Goal: Complete application form

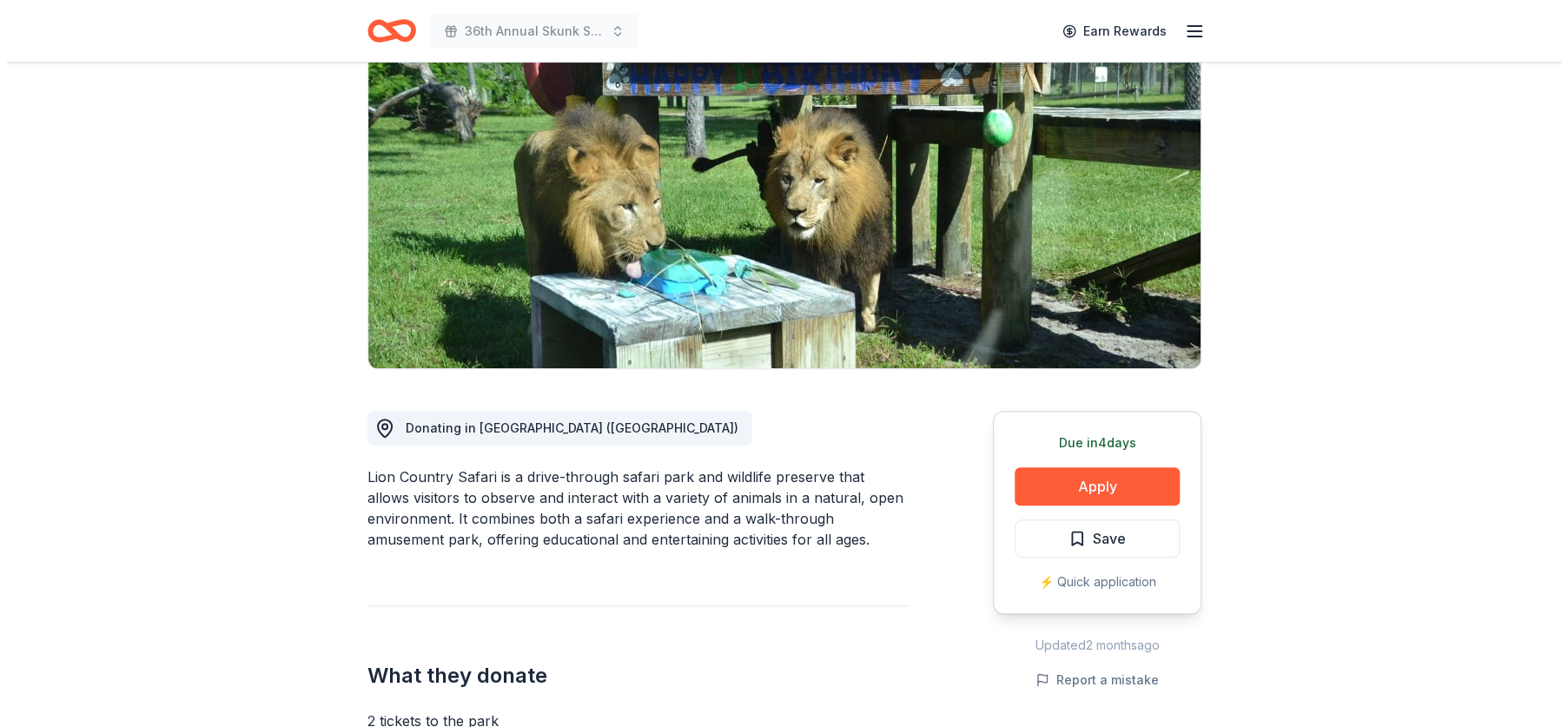
scroll to position [348, 0]
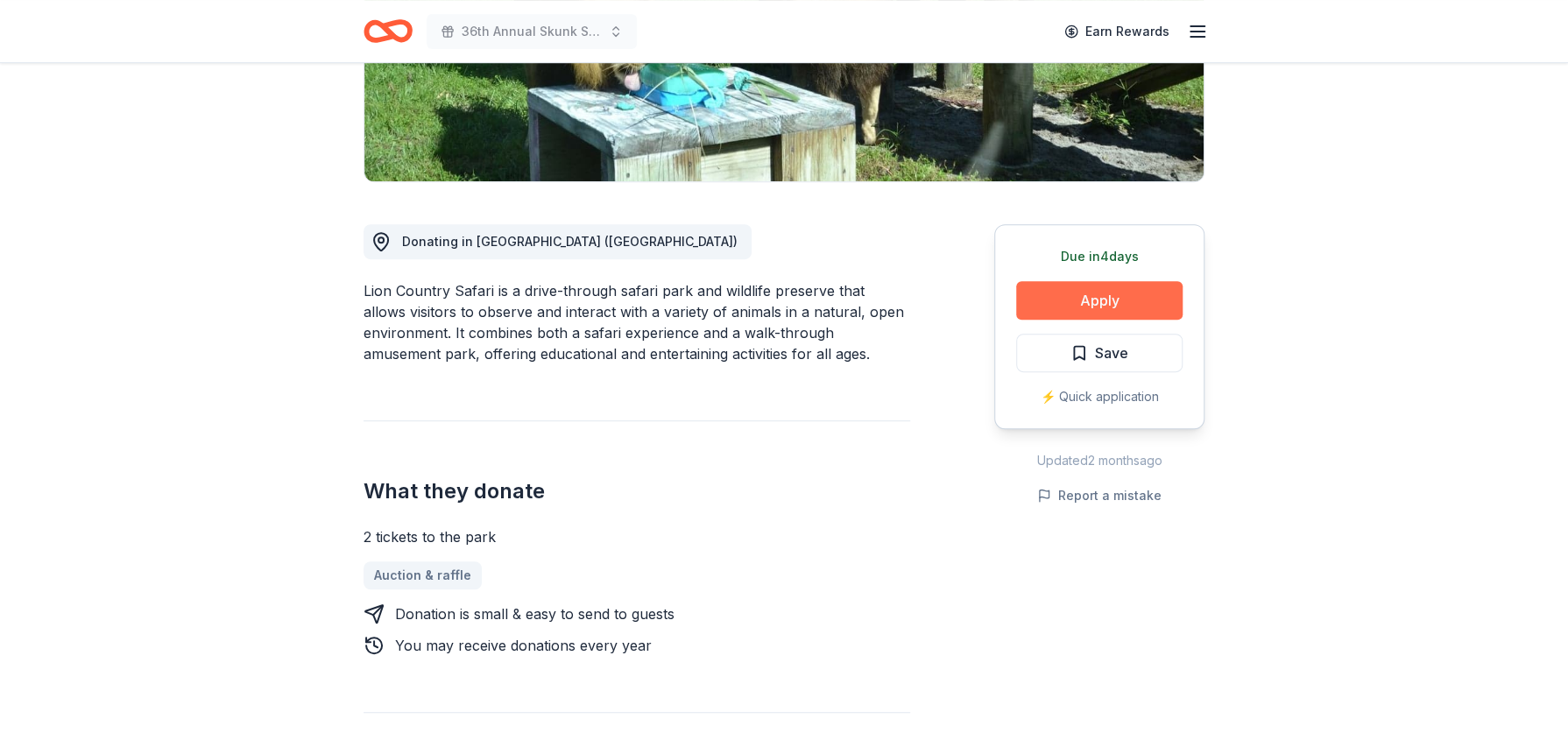
click at [1076, 303] on button "Apply" at bounding box center [1099, 301] width 166 height 39
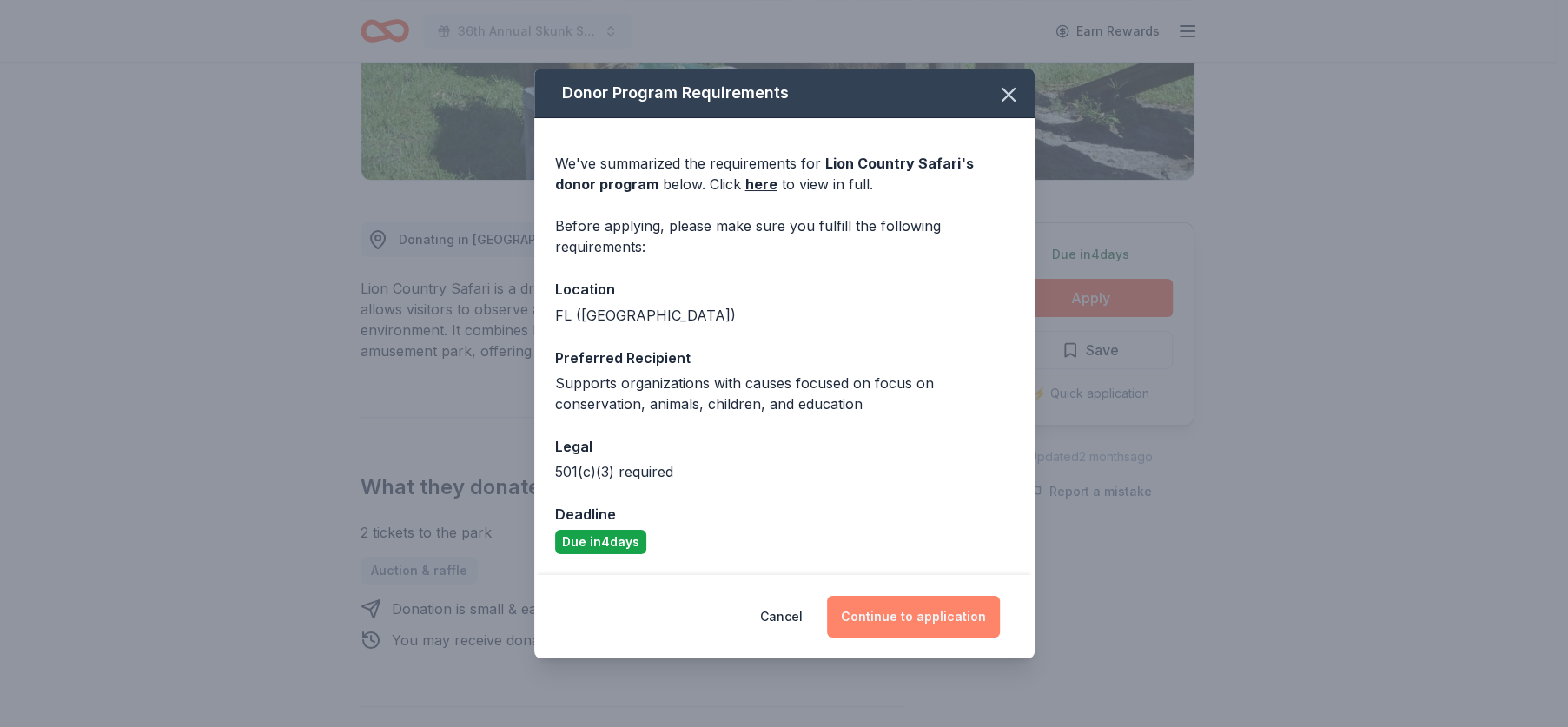
click at [871, 623] on button "Continue to application" at bounding box center [913, 617] width 173 height 42
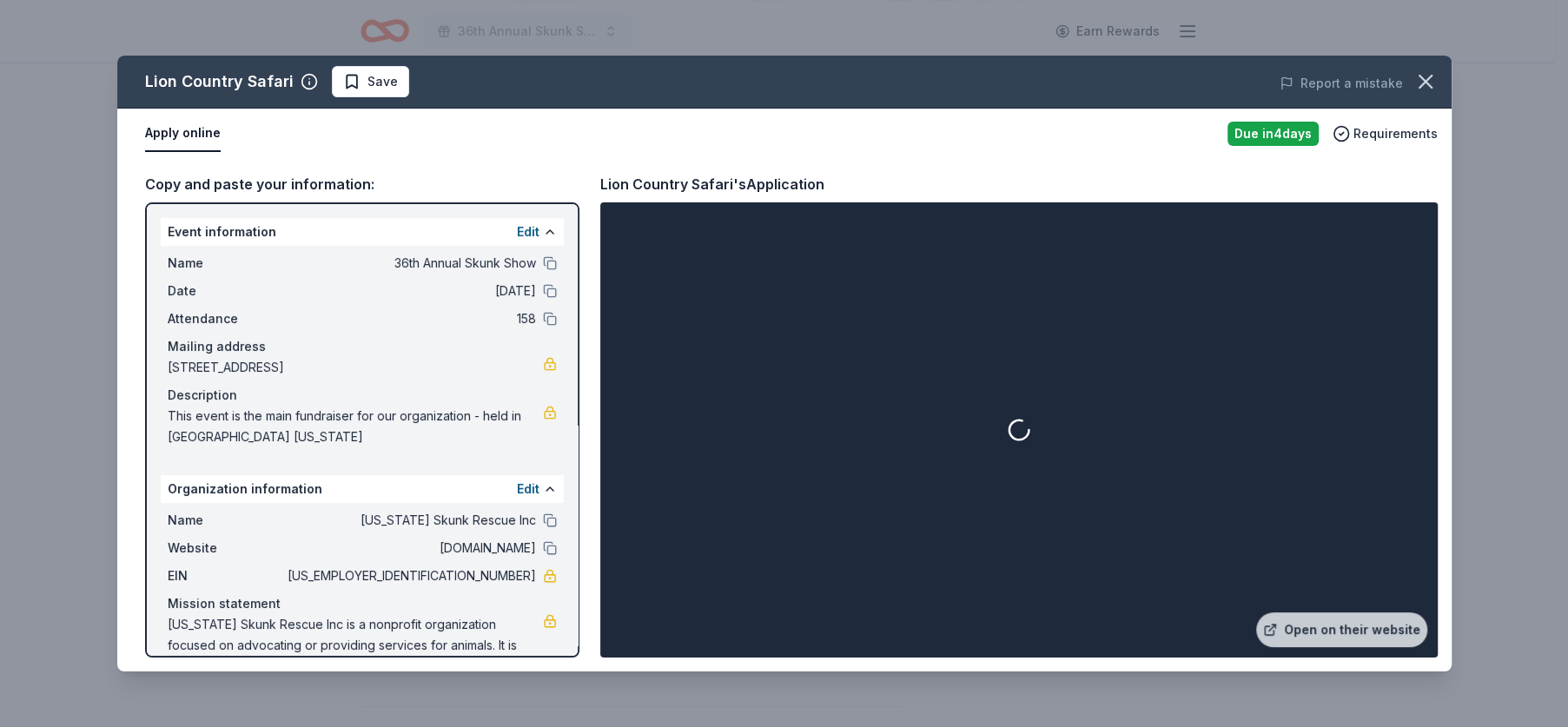
scroll to position [42, 0]
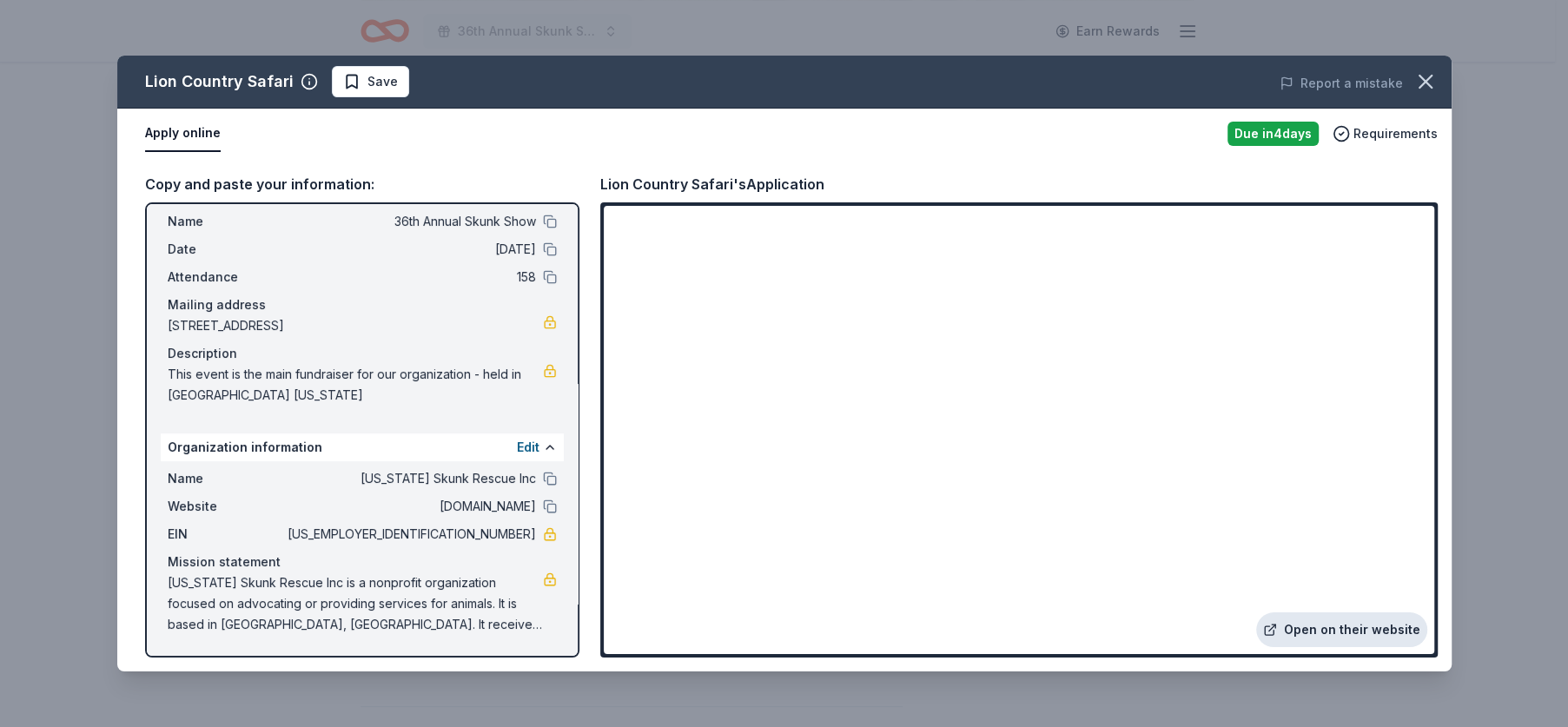
click at [1315, 628] on link "Open on their website" at bounding box center [1341, 630] width 171 height 35
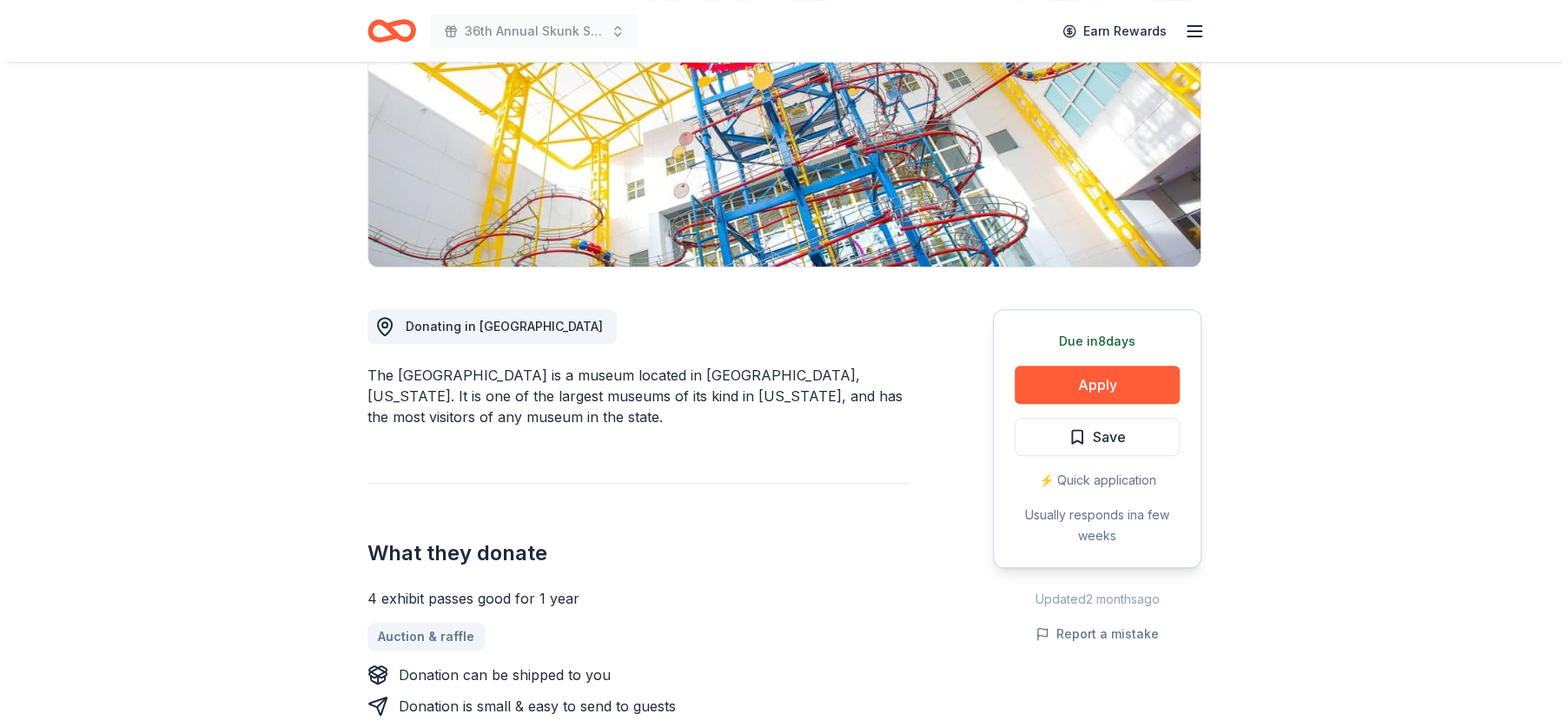
scroll to position [261, 0]
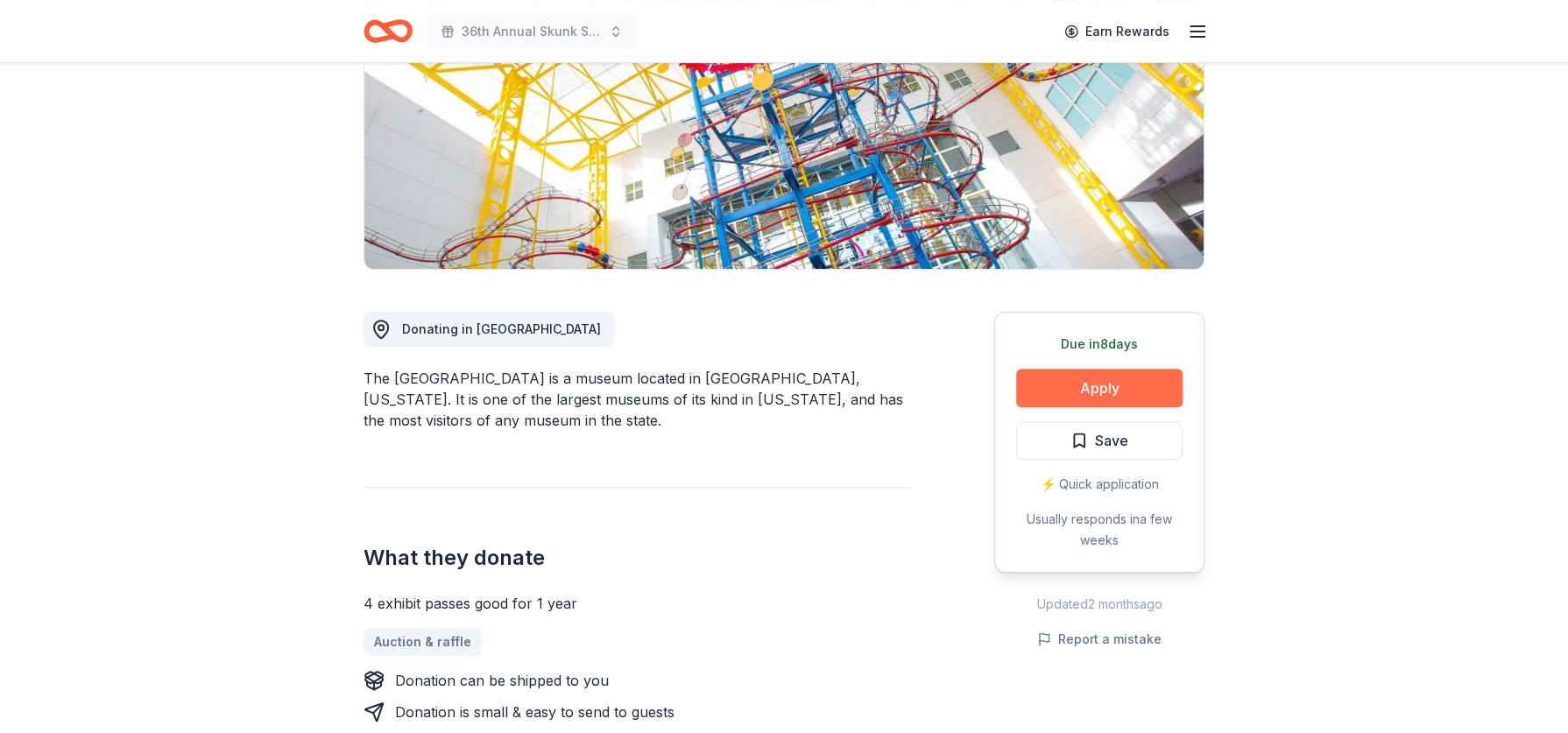
click at [1028, 393] on button "Apply" at bounding box center [1099, 388] width 166 height 39
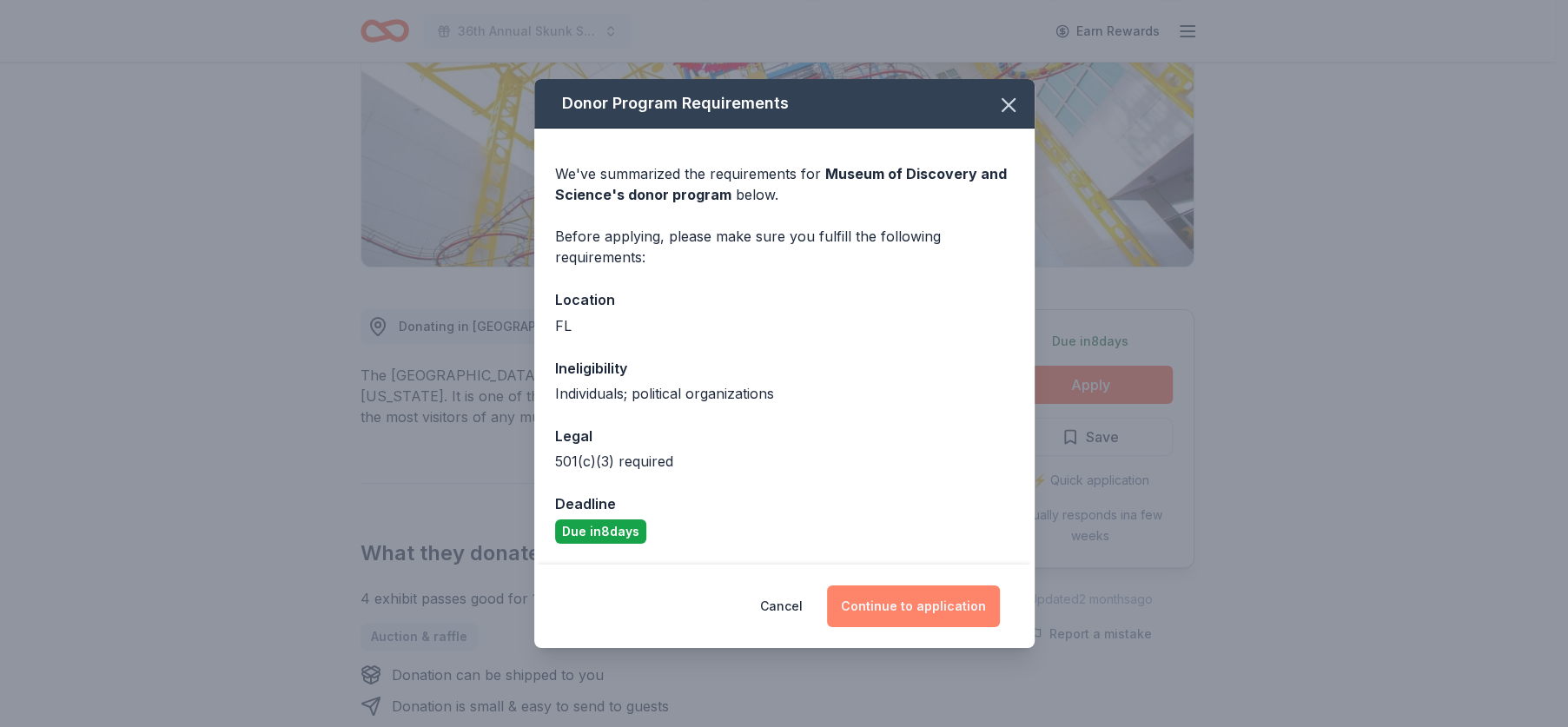
click at [882, 598] on button "Continue to application" at bounding box center [913, 606] width 173 height 42
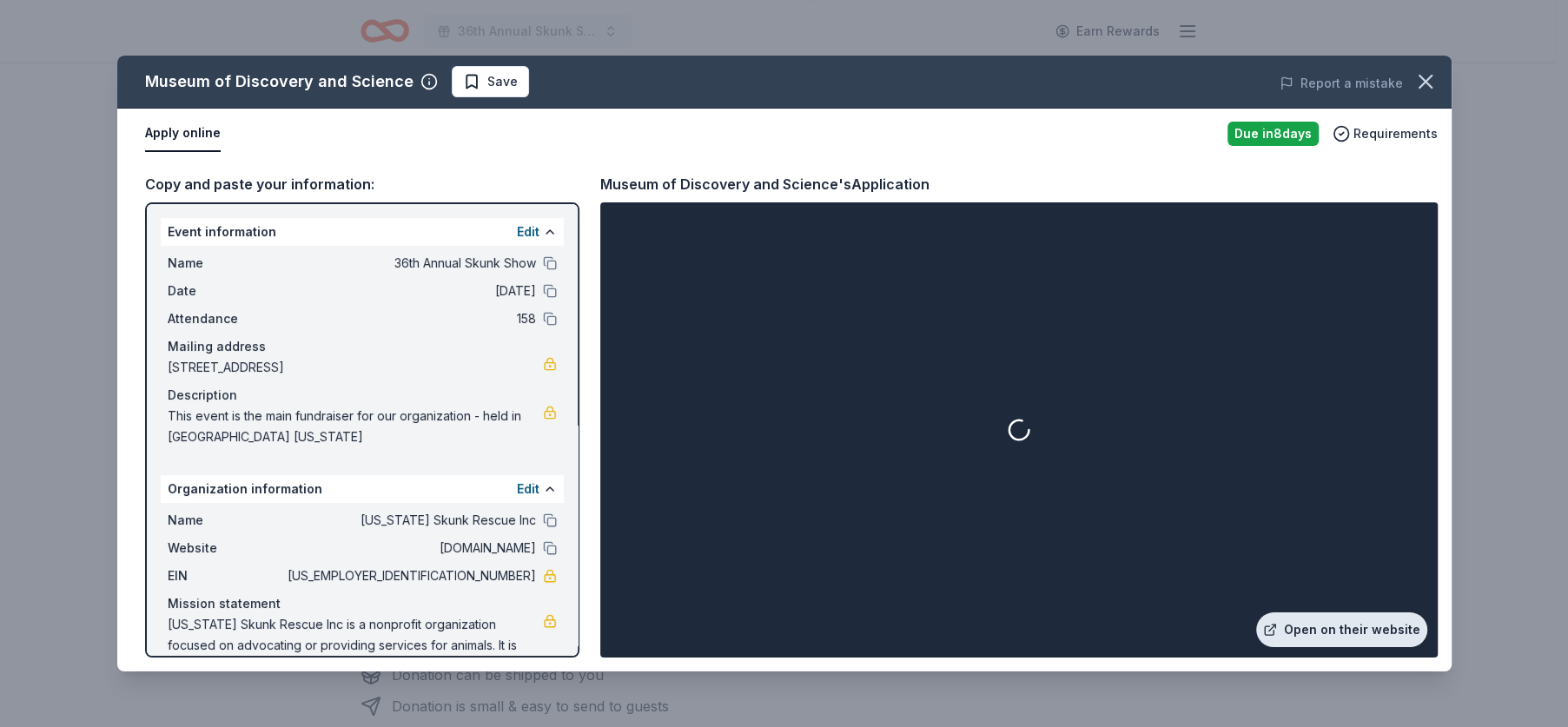
click at [1322, 629] on link "Open on their website" at bounding box center [1341, 630] width 171 height 35
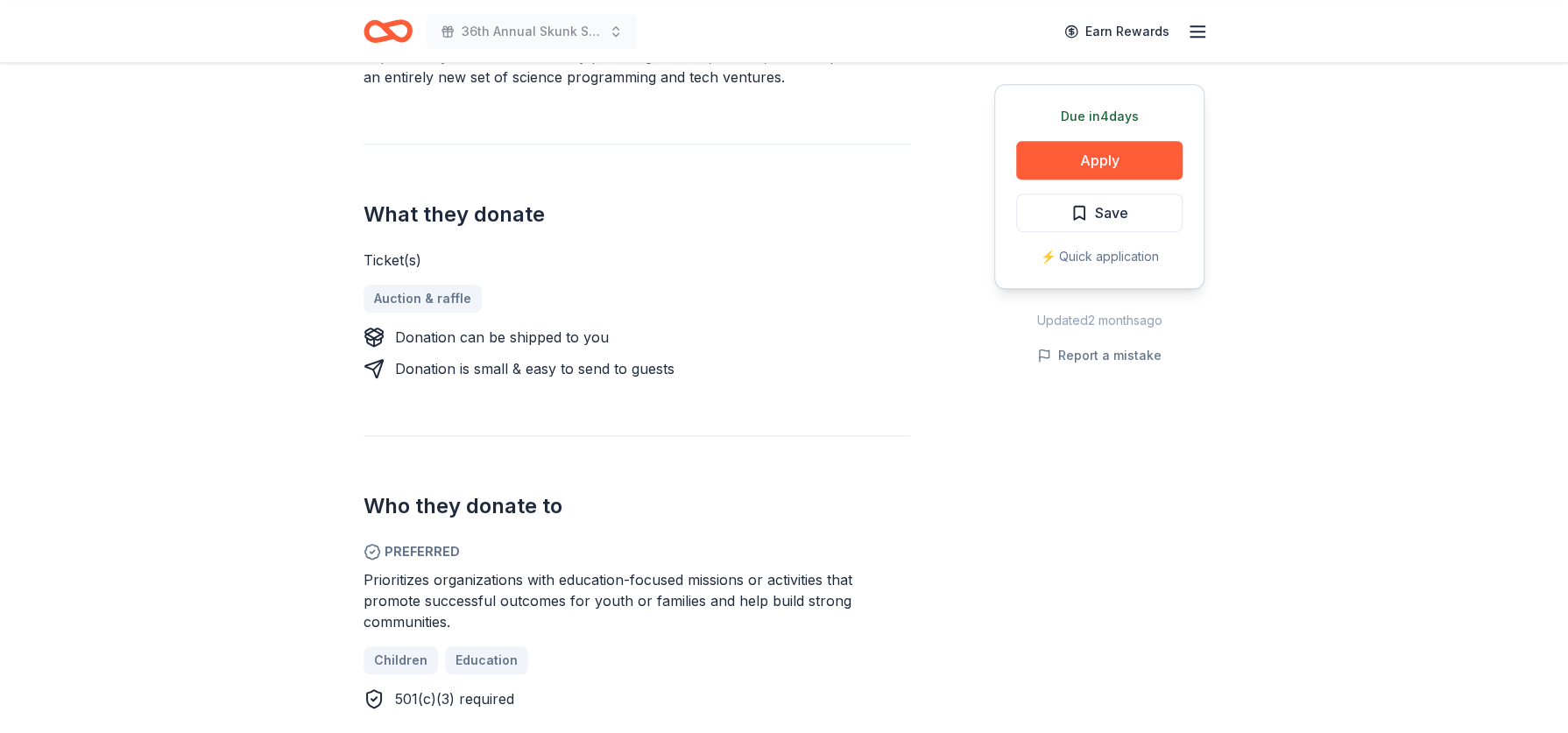
scroll to position [701, 0]
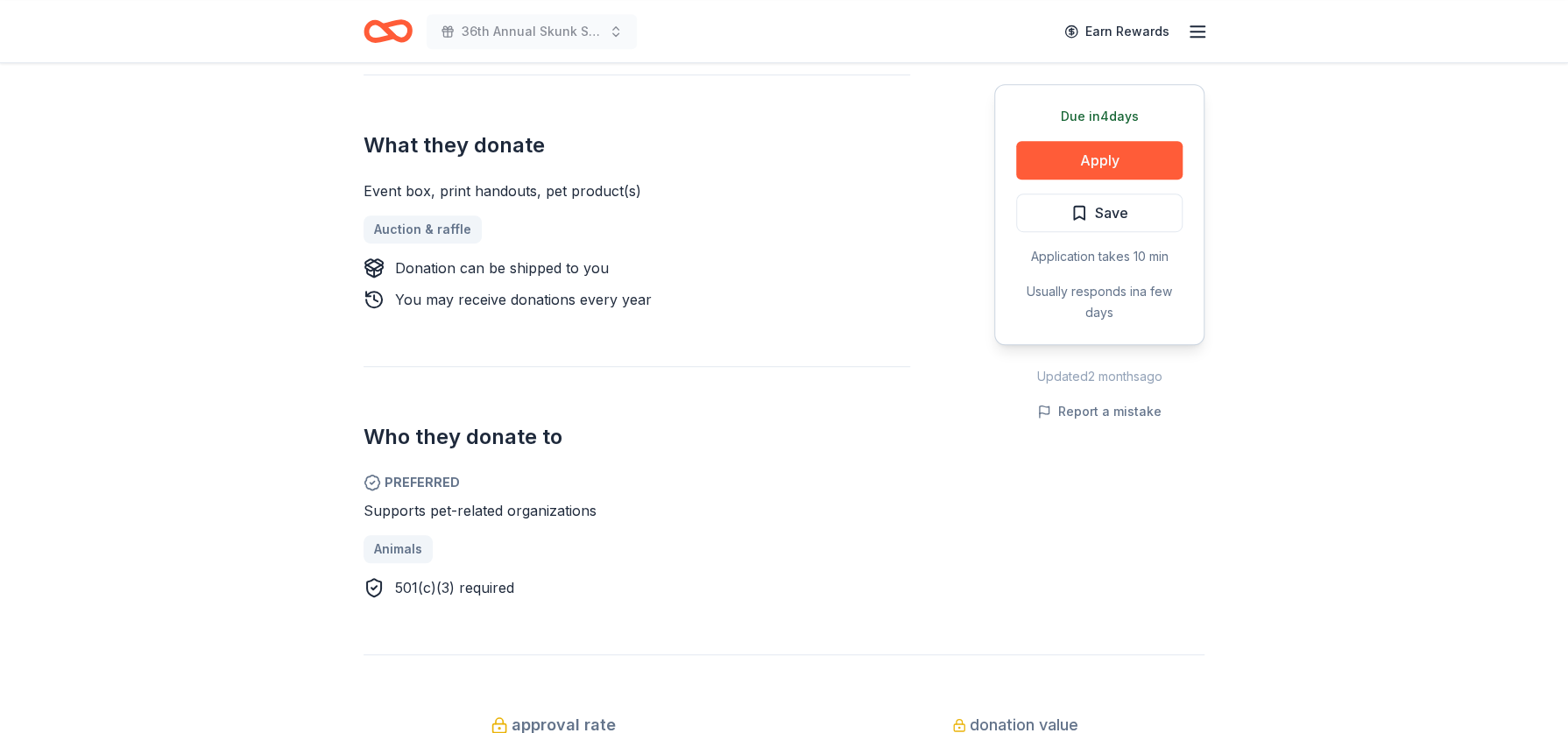
scroll to position [701, 0]
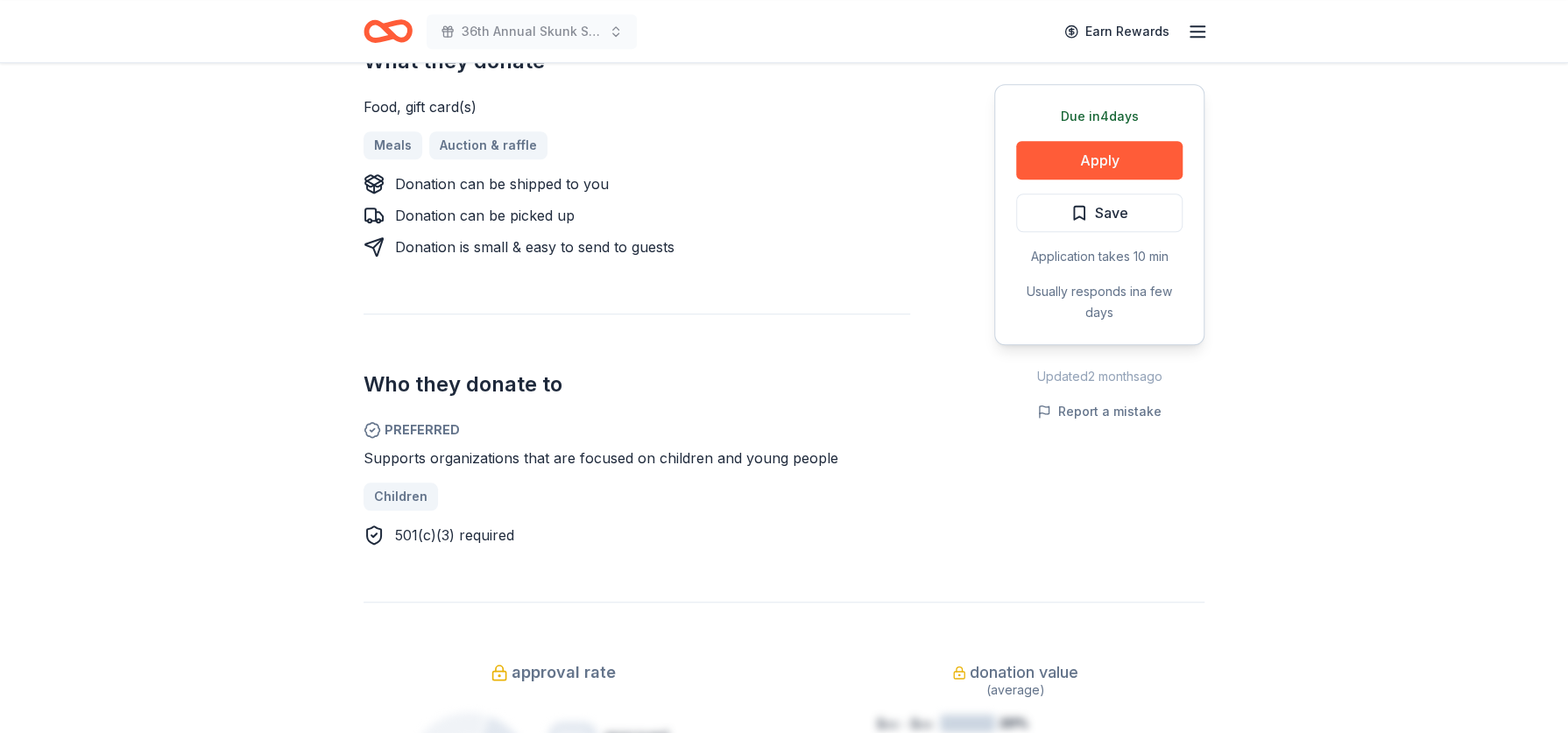
scroll to position [788, 0]
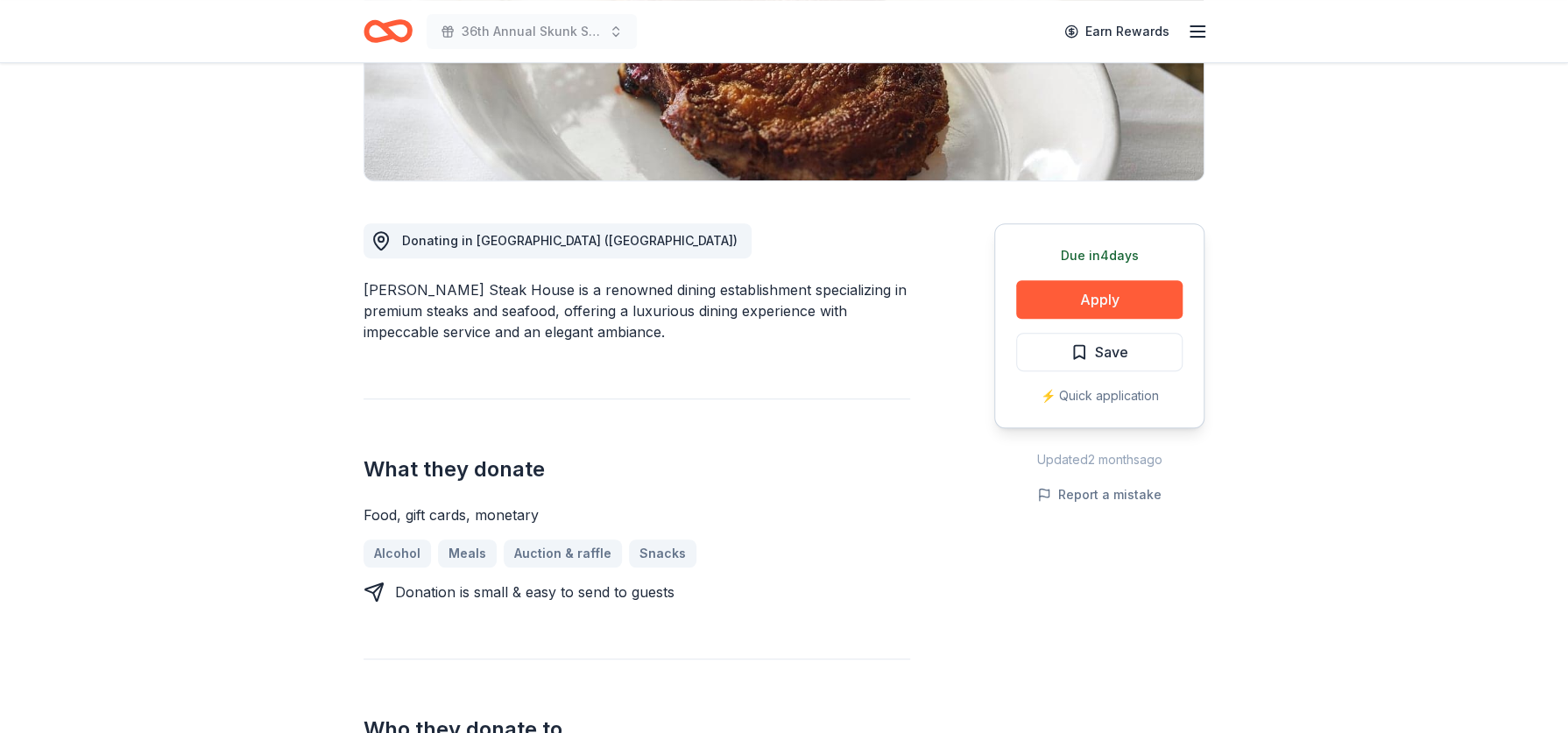
scroll to position [350, 0]
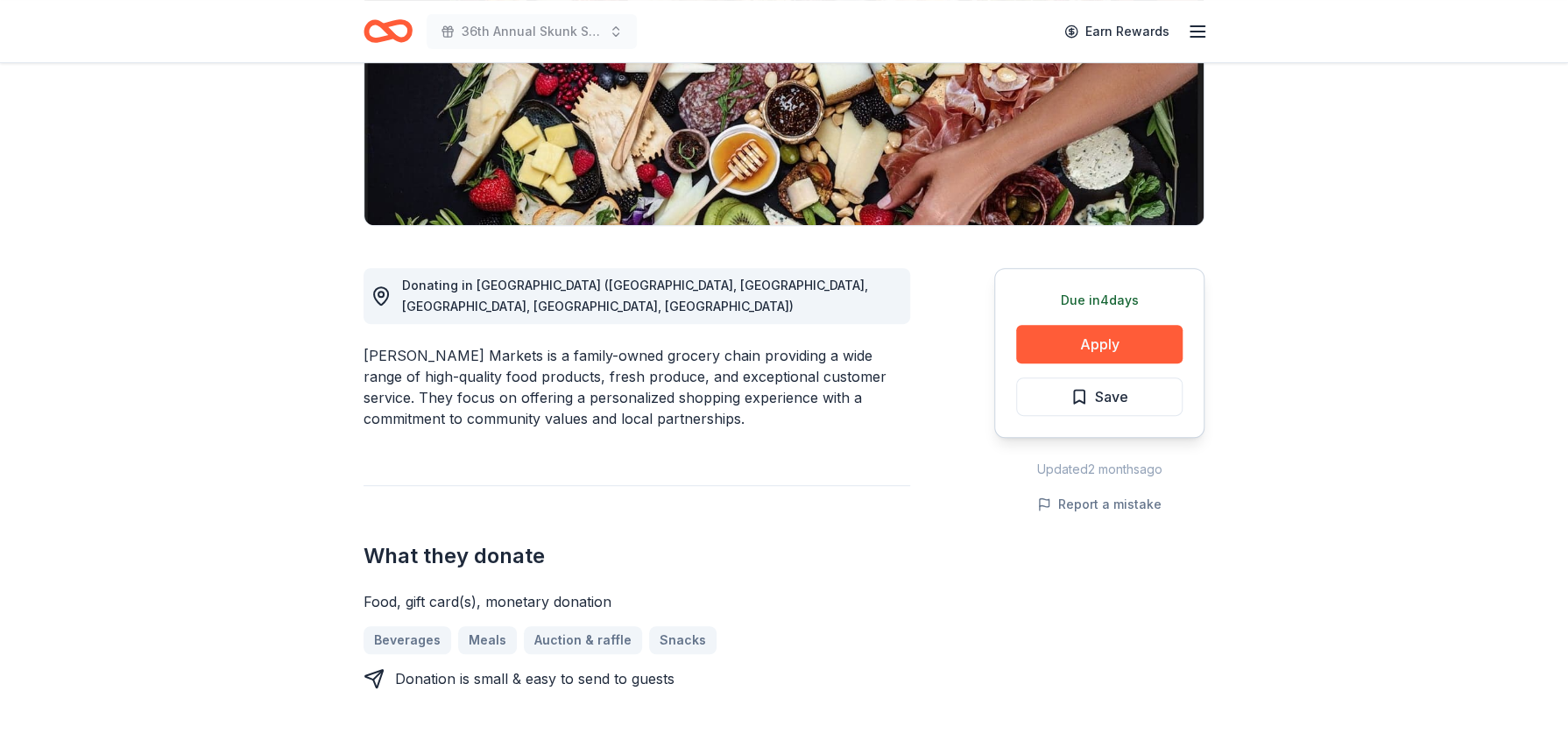
scroll to position [350, 0]
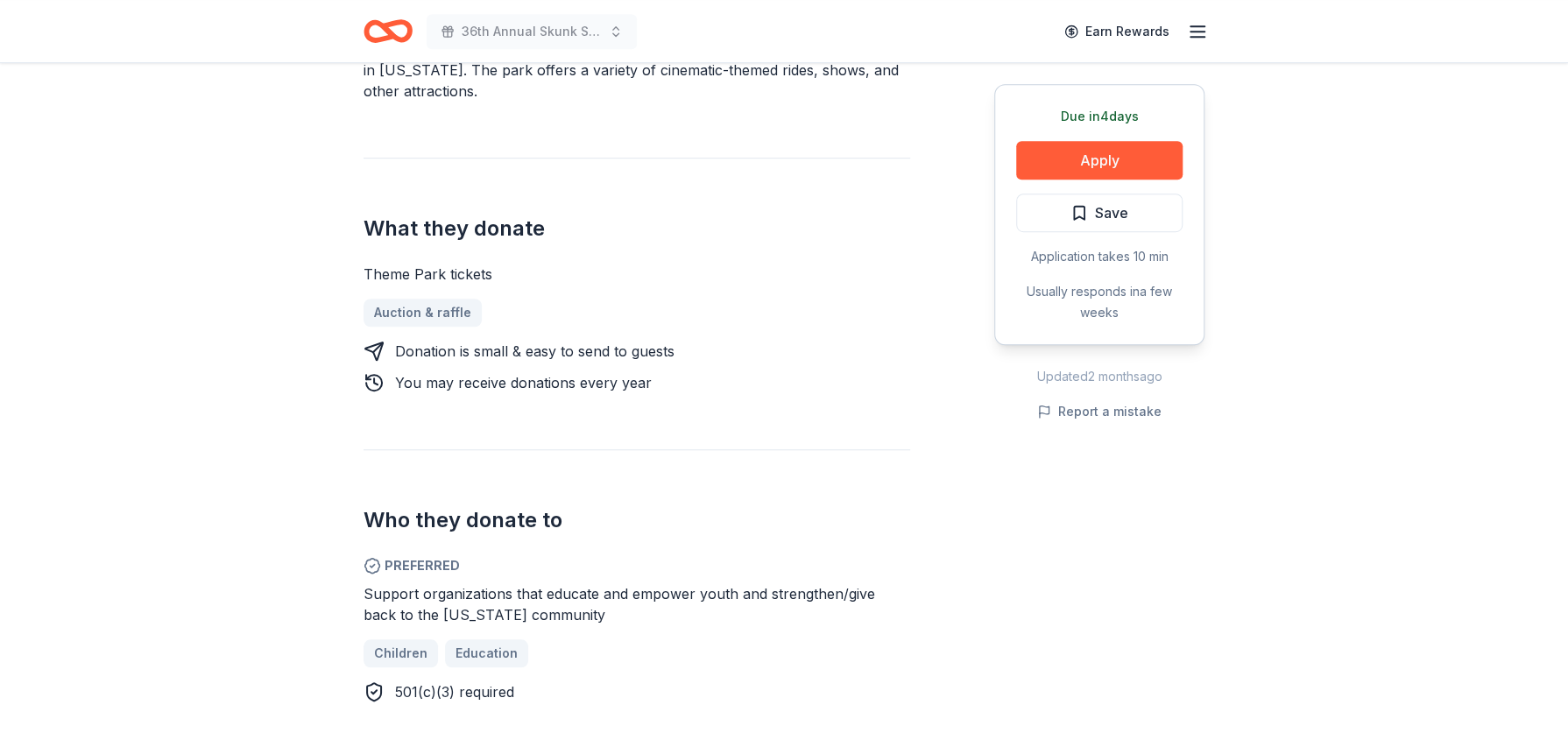
scroll to position [526, 0]
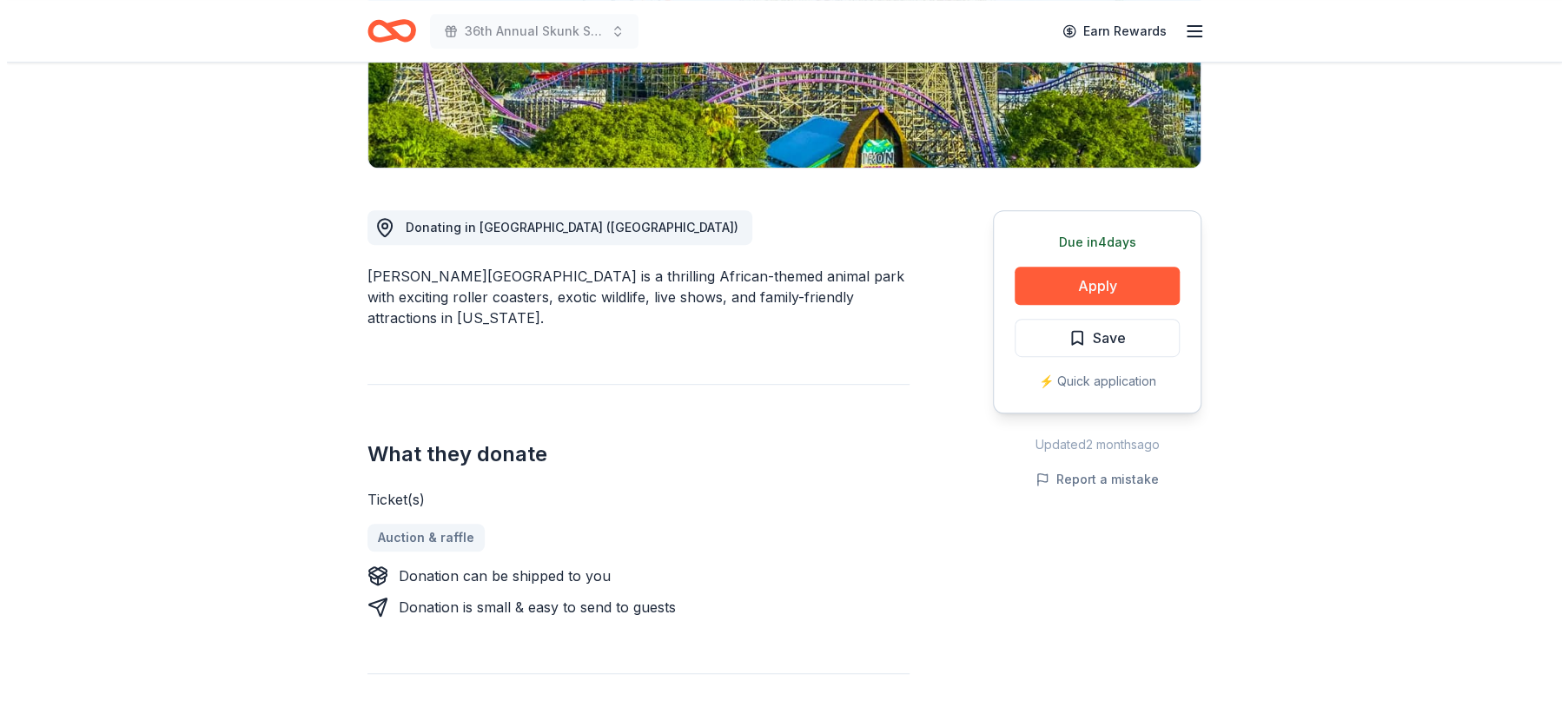
scroll to position [434, 0]
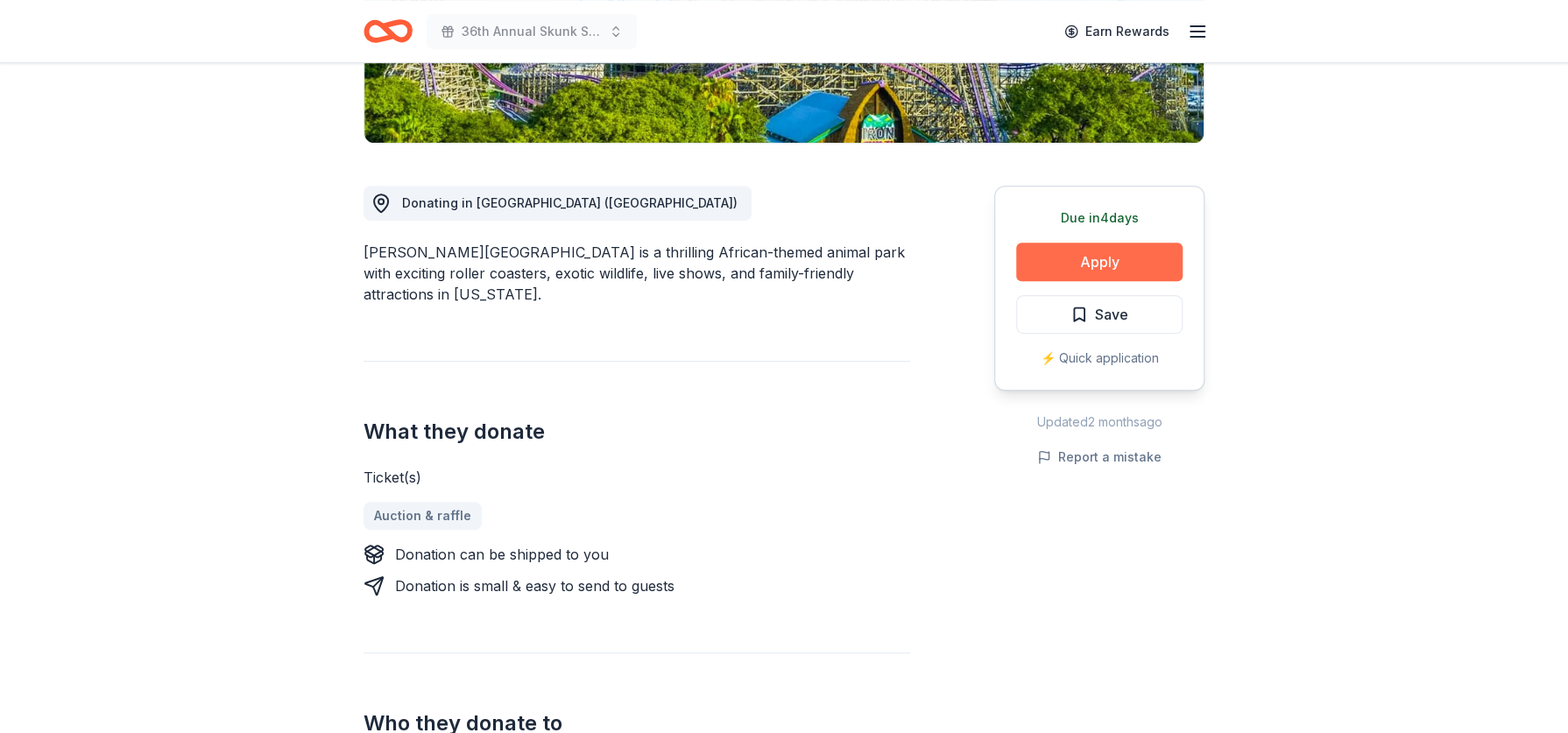
click at [1055, 242] on button "Apply" at bounding box center [1099, 262] width 166 height 39
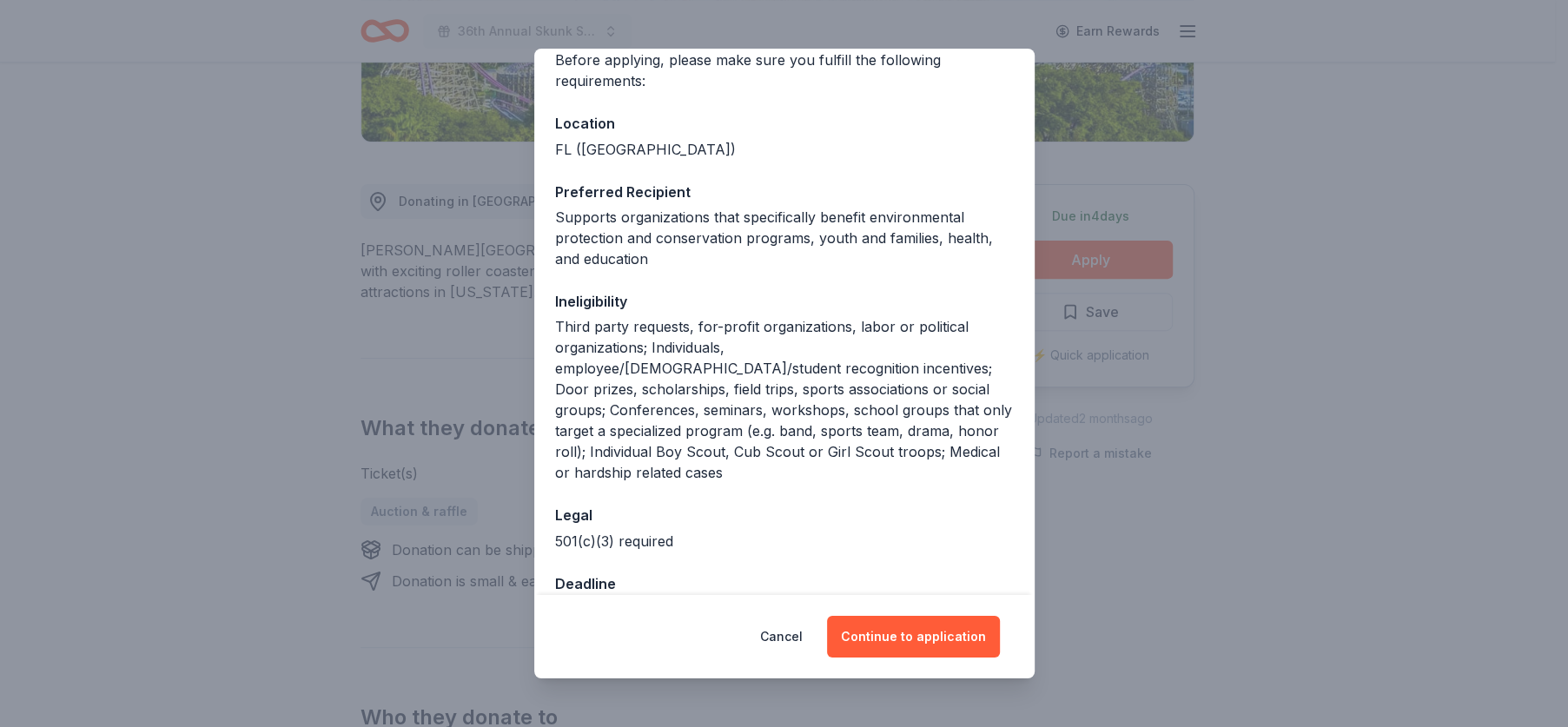
scroll to position [174, 0]
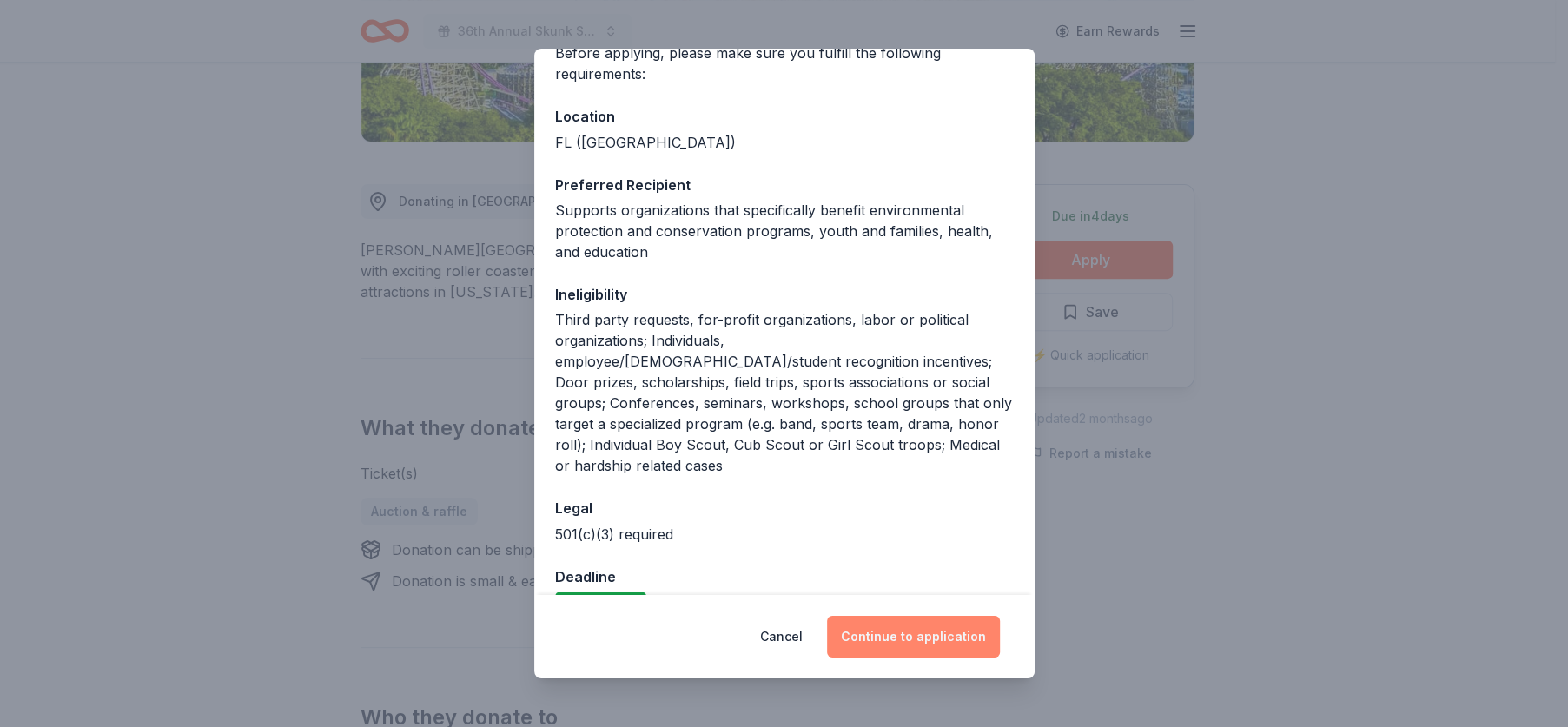
click at [903, 635] on button "Continue to application" at bounding box center [913, 636] width 173 height 42
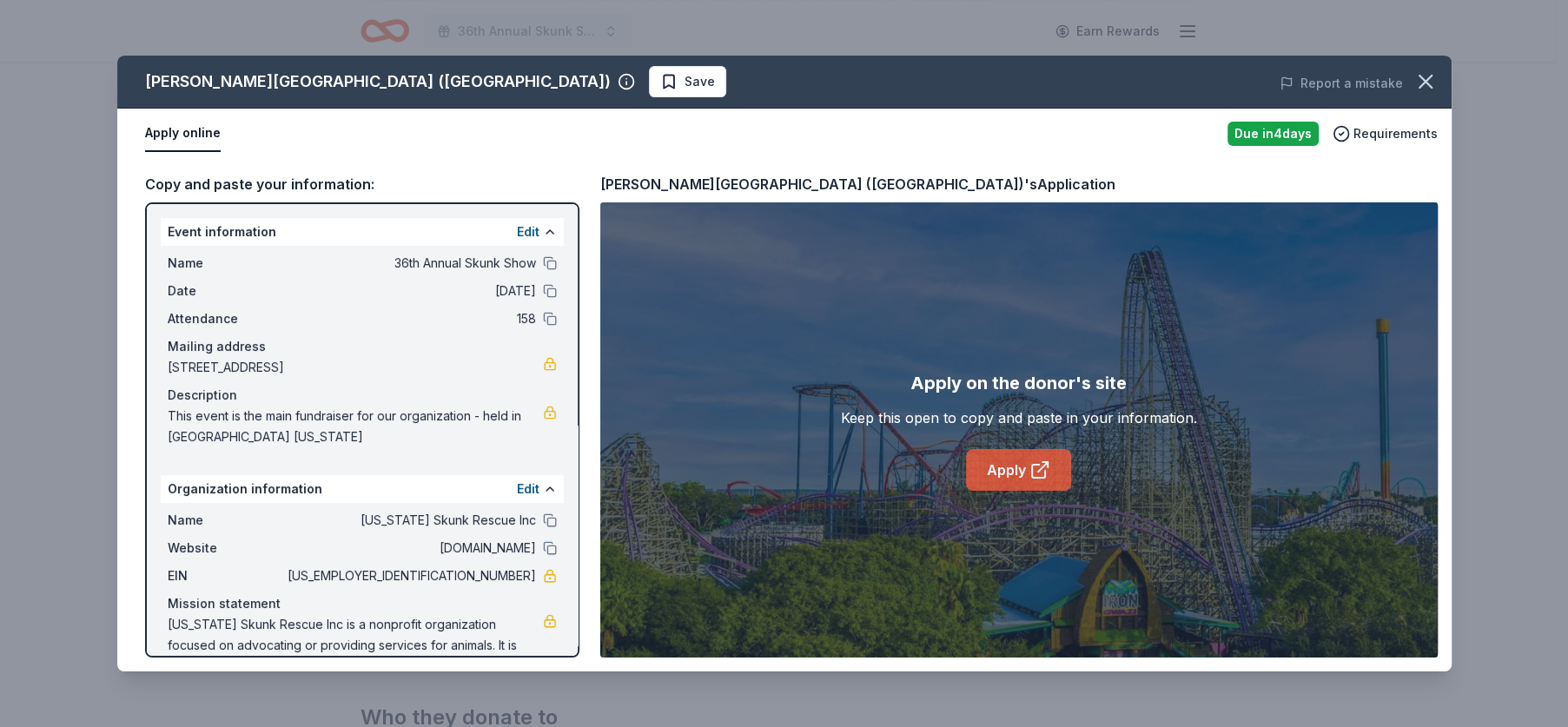
click at [1013, 469] on link "Apply" at bounding box center [1018, 469] width 105 height 42
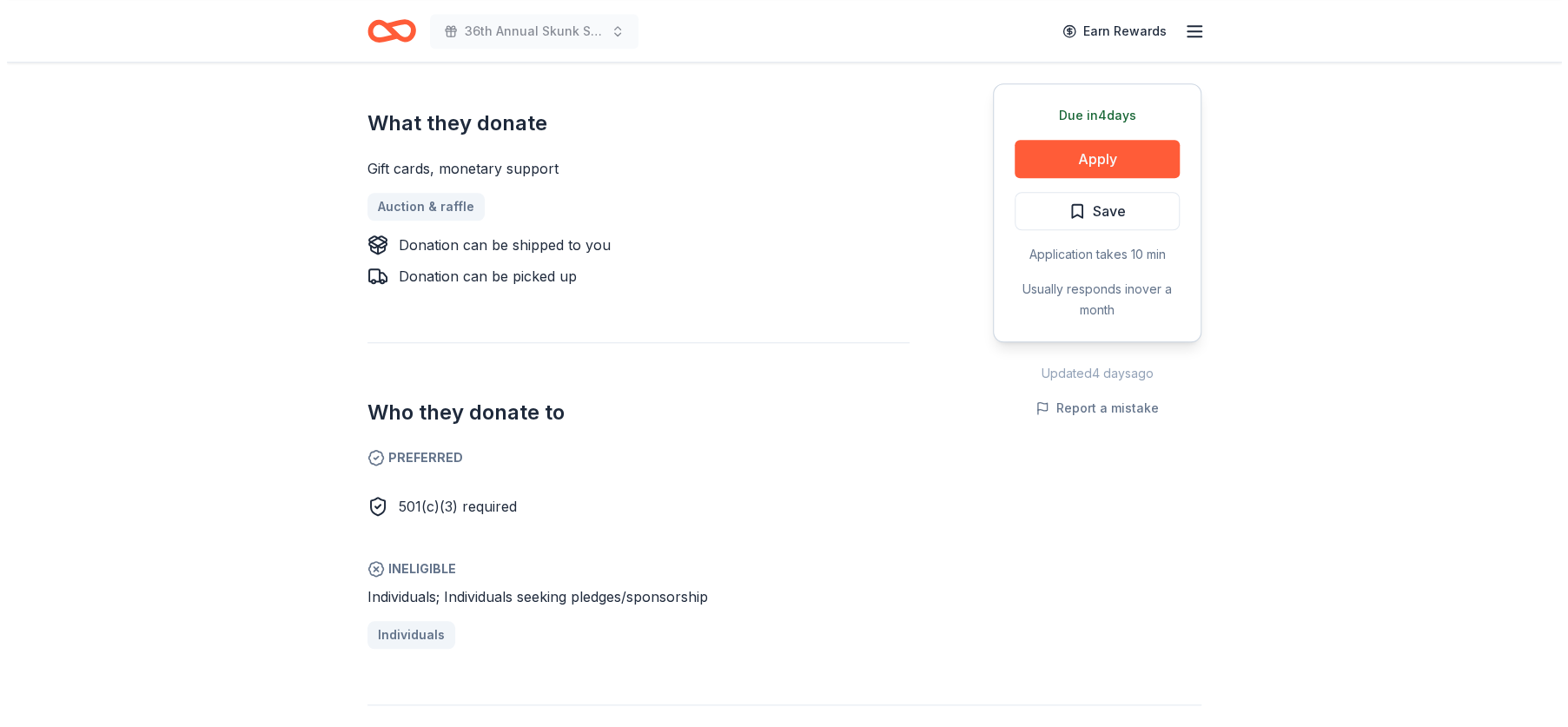
scroll to position [782, 0]
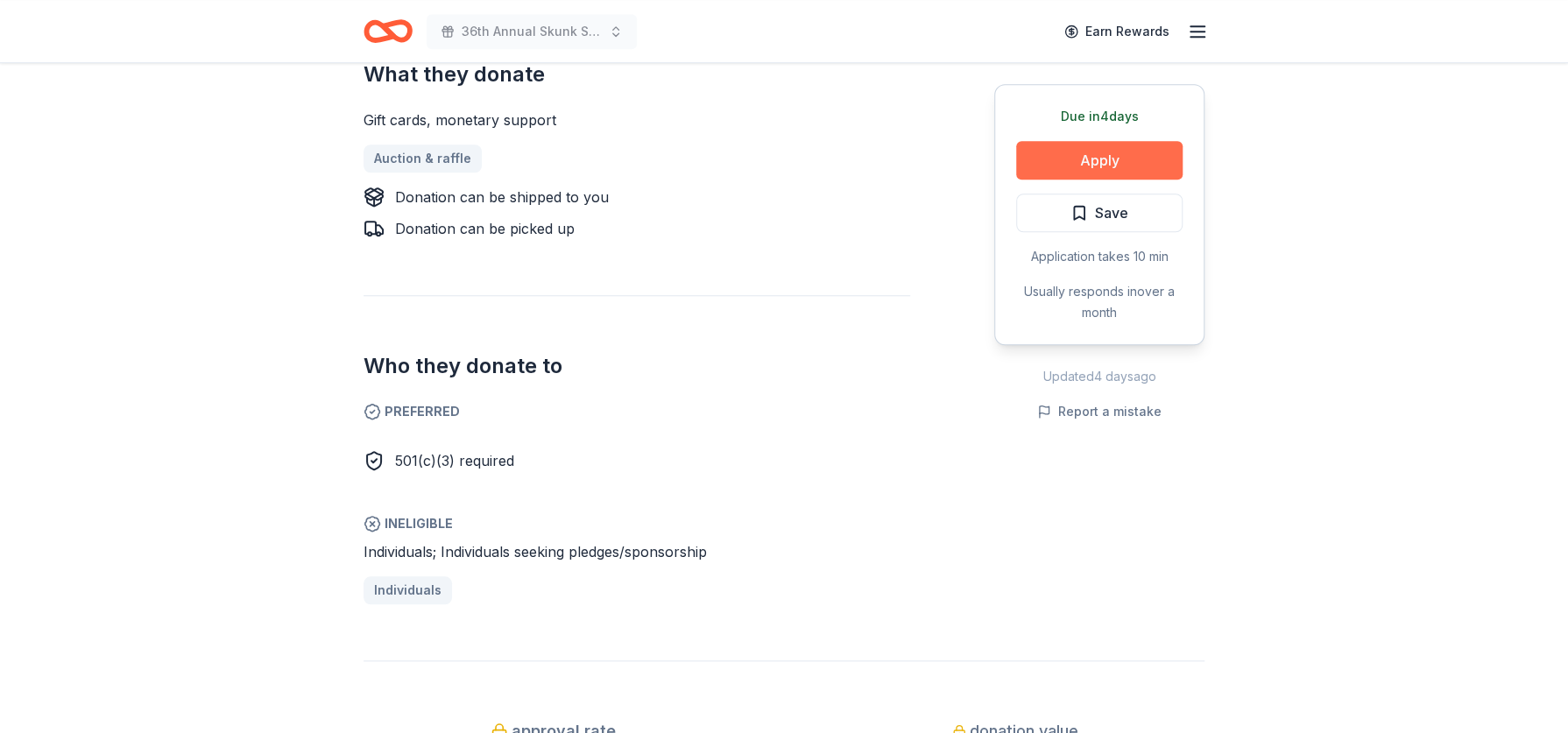
click at [1126, 154] on button "Apply" at bounding box center [1099, 161] width 166 height 39
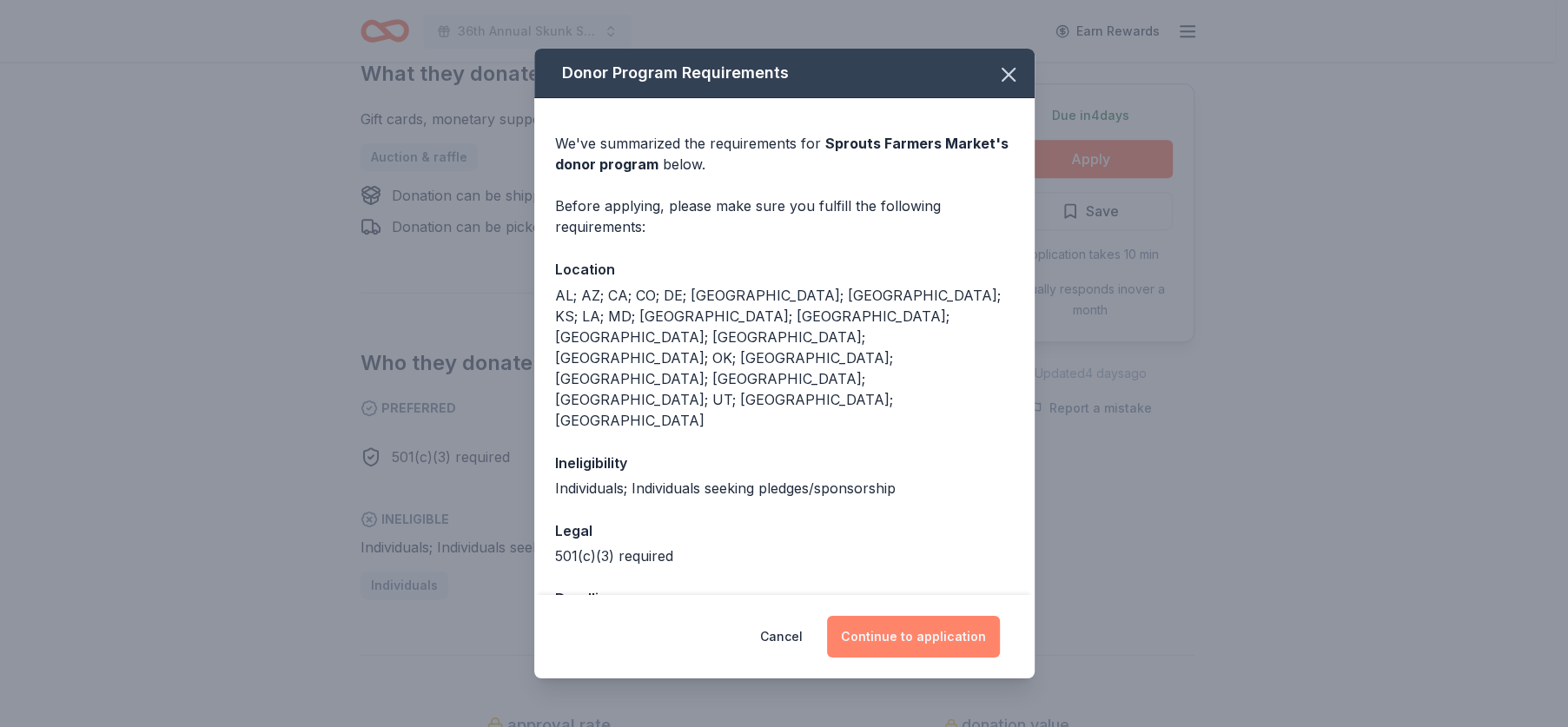
click at [898, 618] on button "Continue to application" at bounding box center [913, 636] width 173 height 42
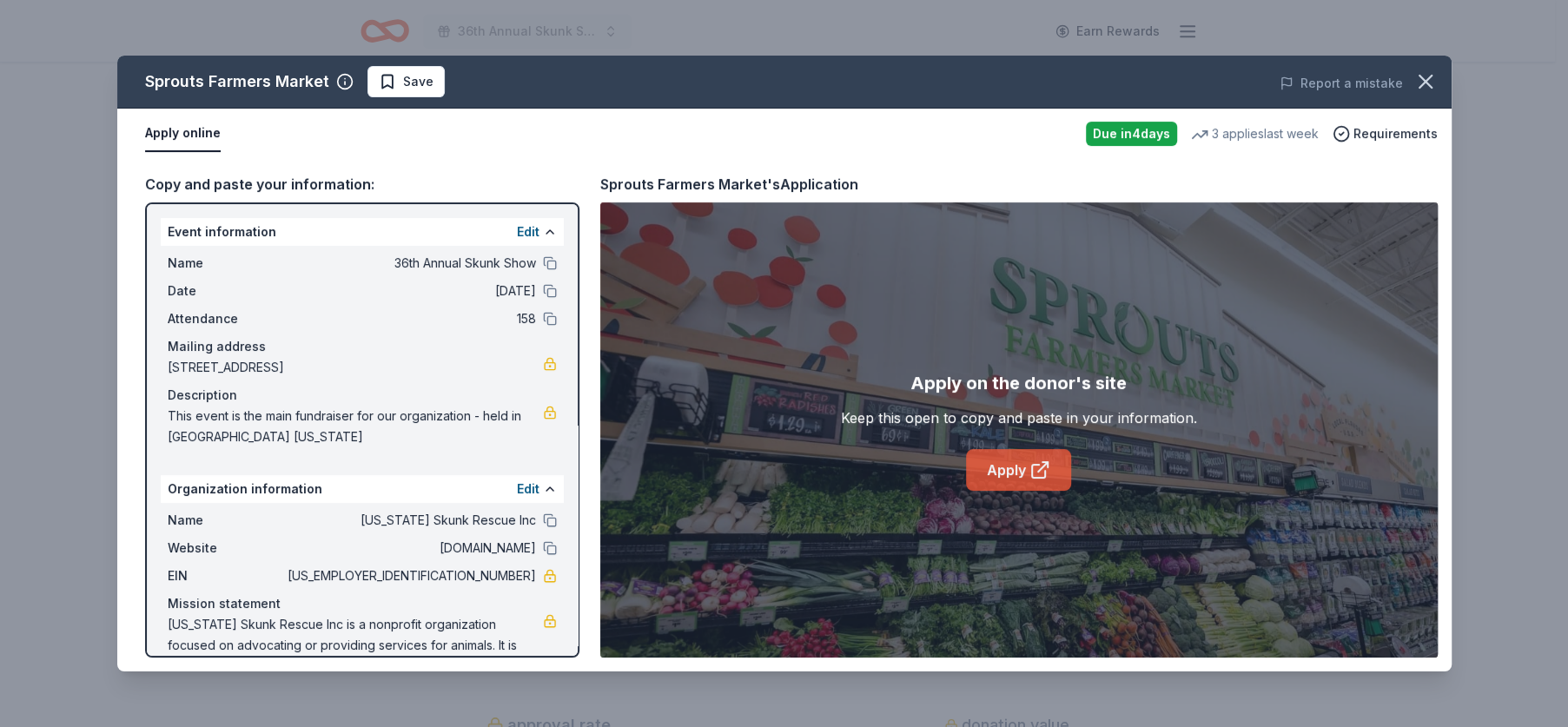
click at [1013, 462] on link "Apply" at bounding box center [1018, 469] width 105 height 42
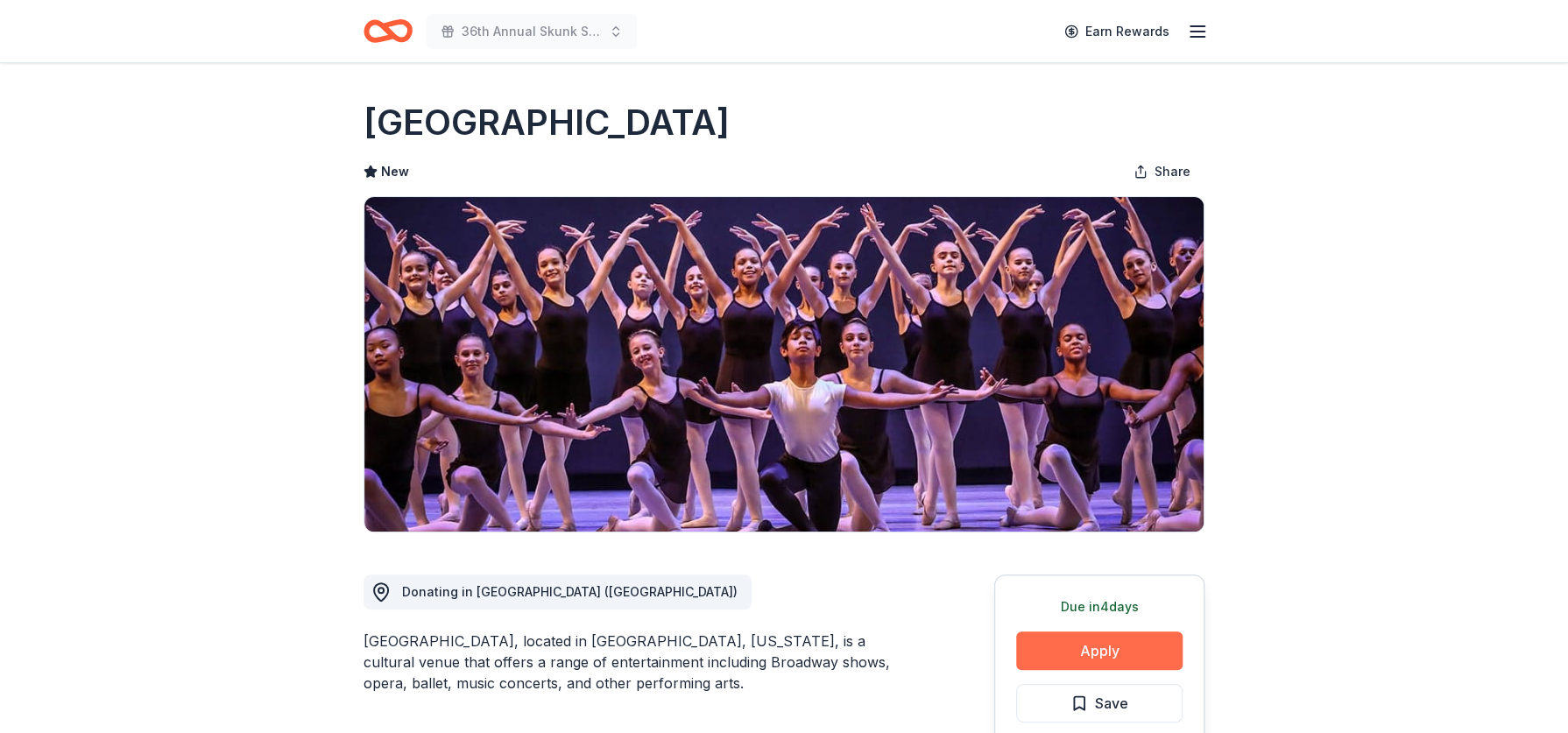
click at [1076, 641] on button "Apply" at bounding box center [1099, 651] width 166 height 39
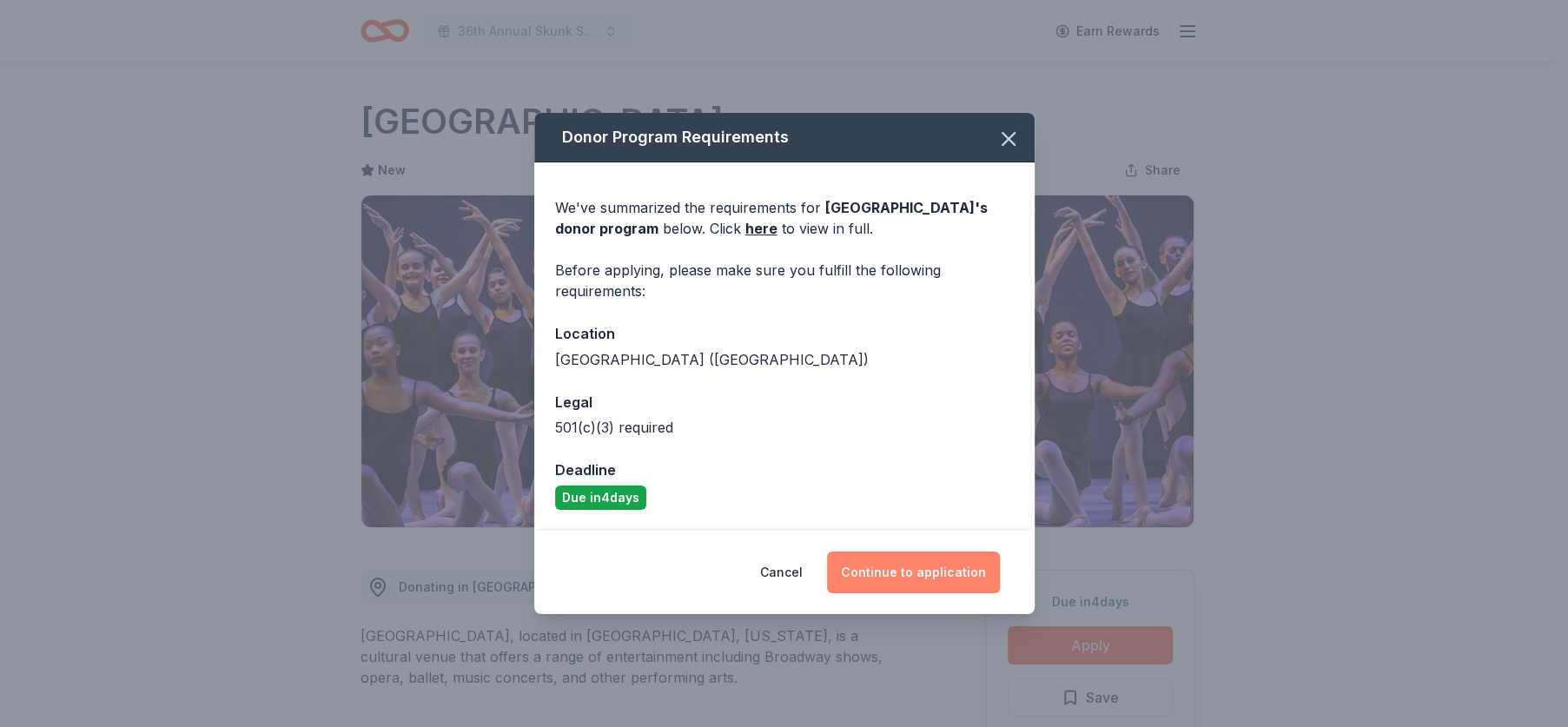
click at [926, 569] on button "Continue to application" at bounding box center [913, 573] width 173 height 42
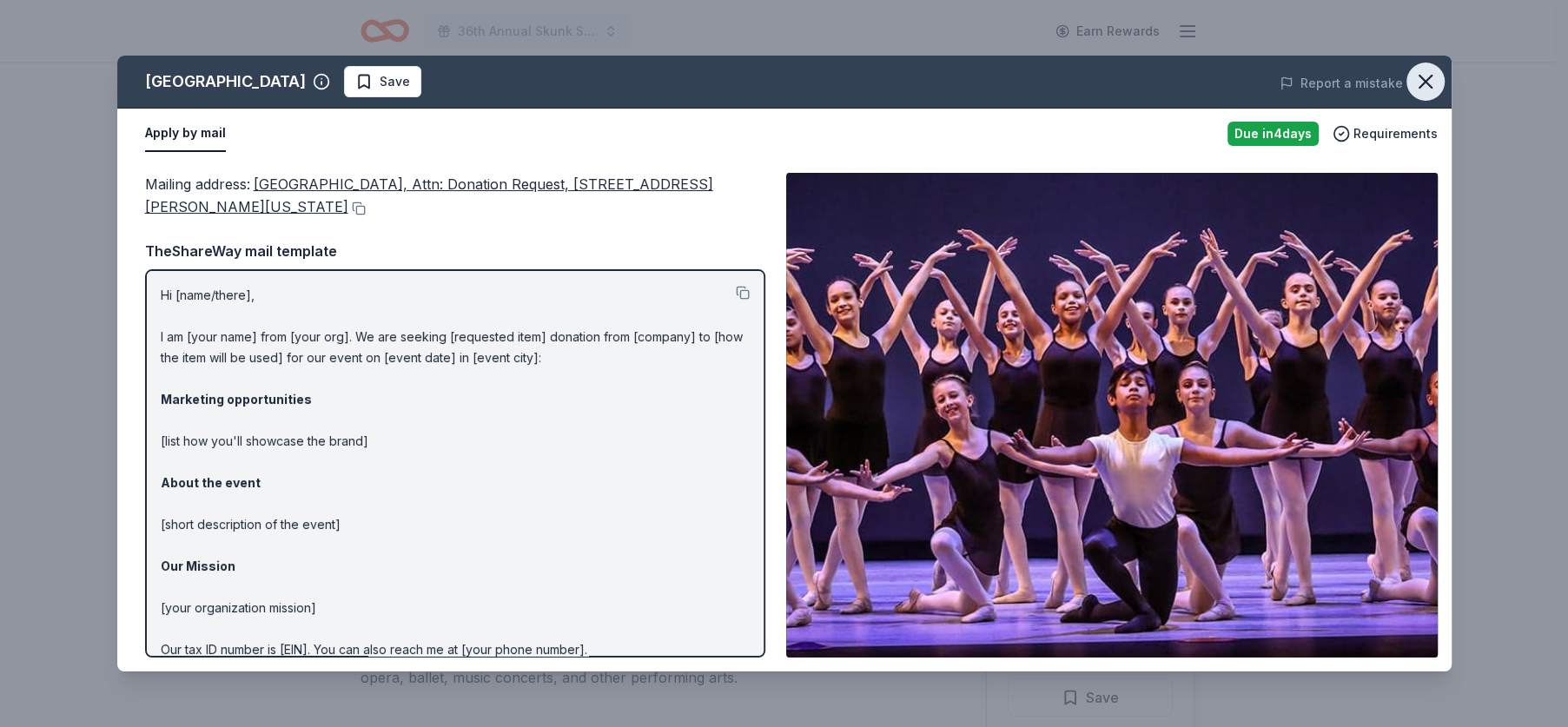
click at [1415, 75] on icon "button" at bounding box center [1425, 81] width 24 height 24
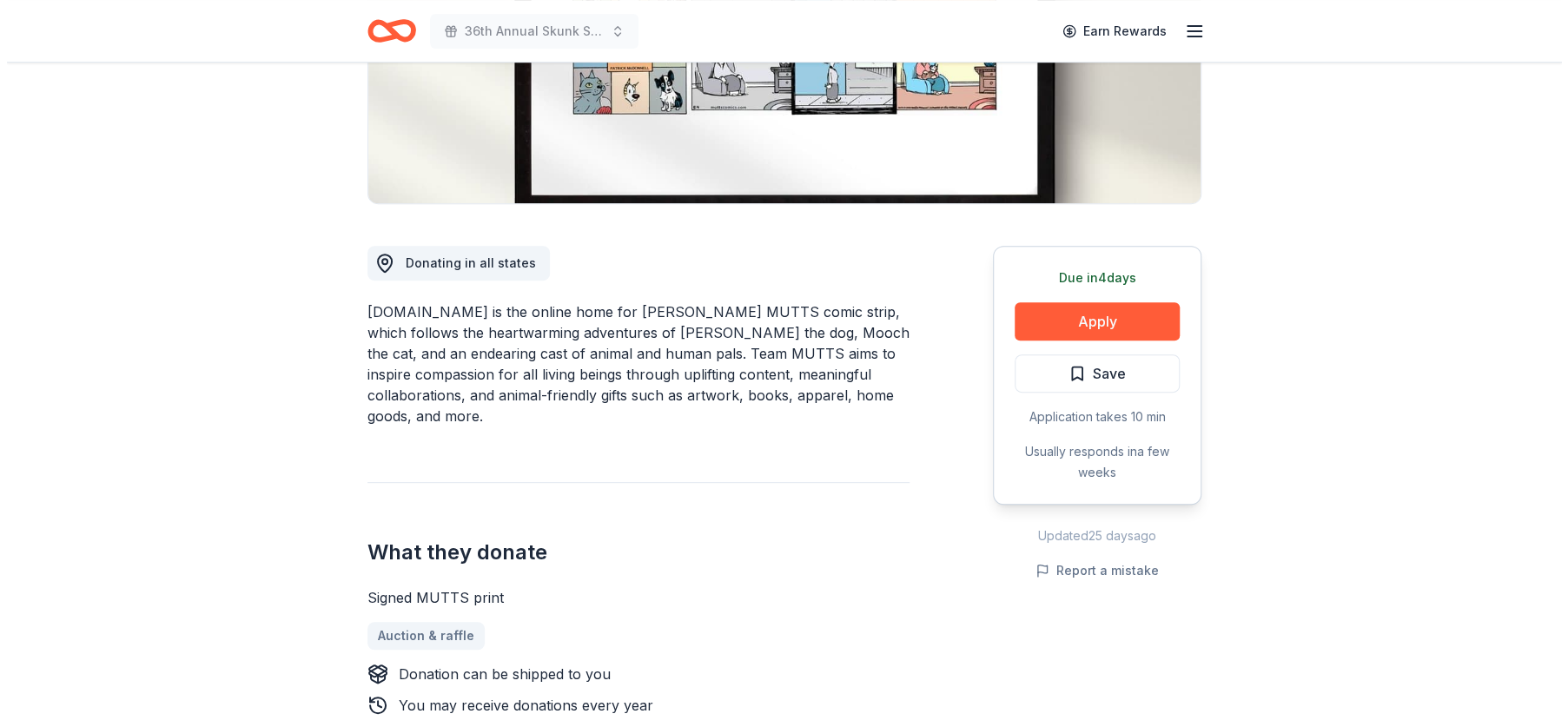
scroll to position [348, 0]
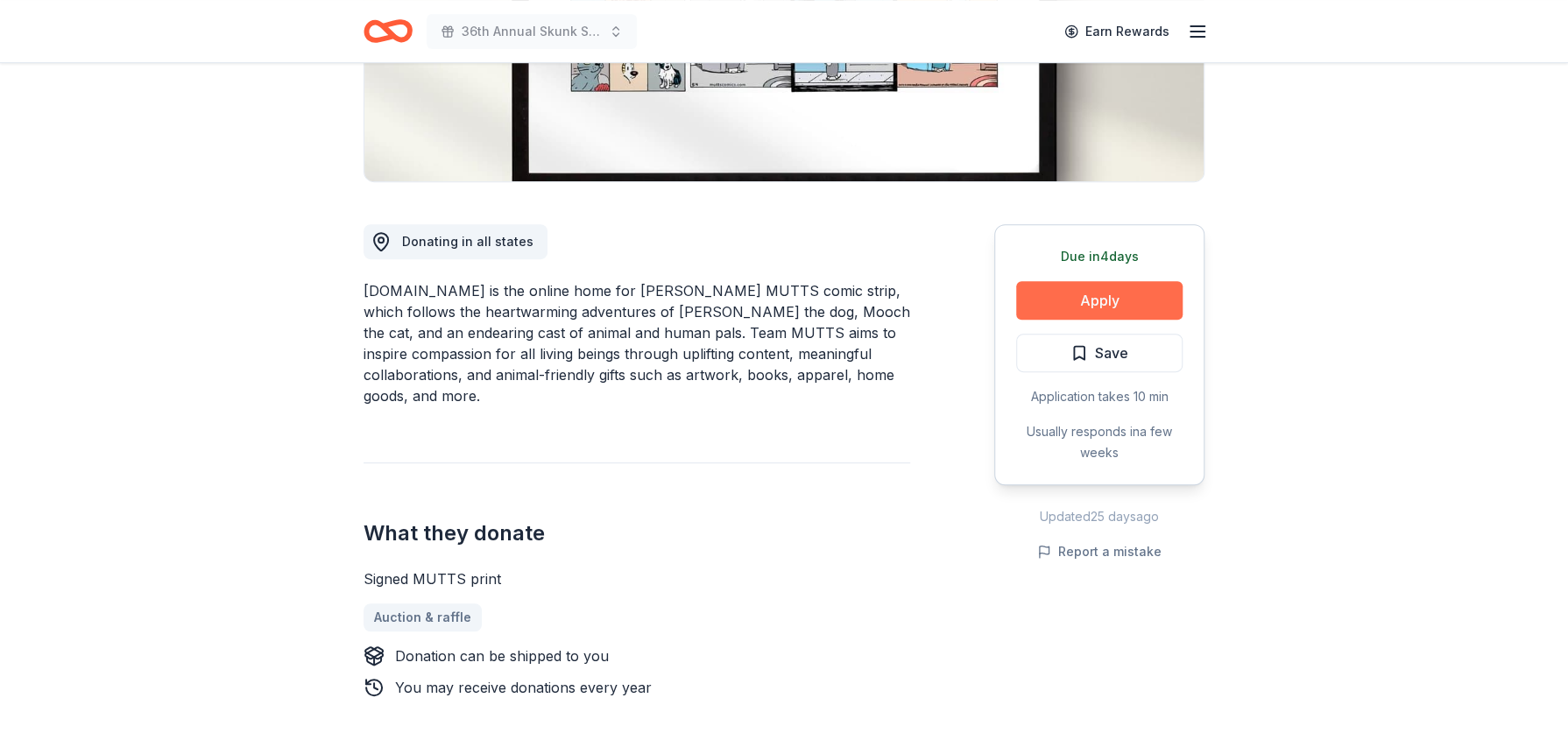
click at [1083, 294] on button "Apply" at bounding box center [1099, 301] width 166 height 39
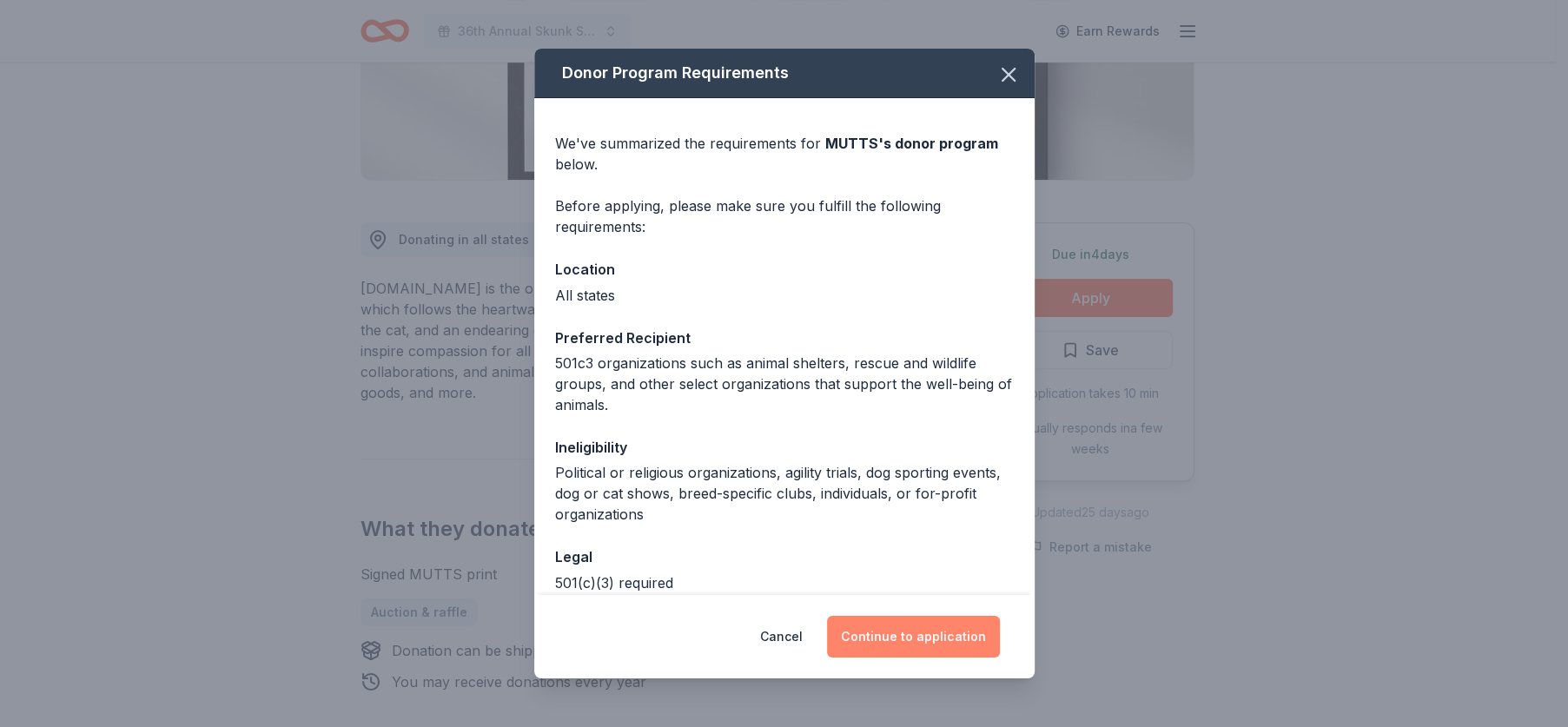
click at [870, 635] on button "Continue to application" at bounding box center [913, 636] width 173 height 42
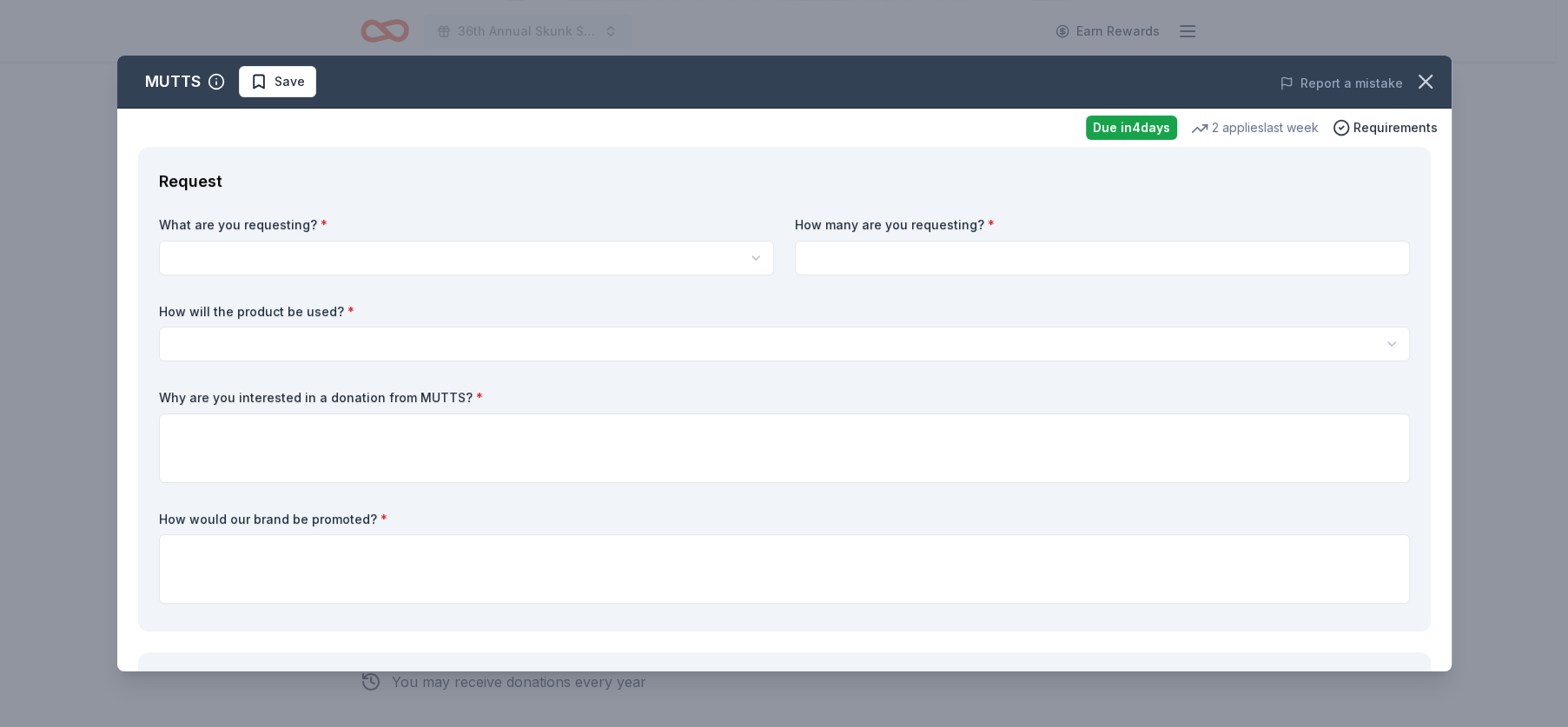
click at [265, 257] on html "36th Annual Skunk Show Earn Rewards Due in 4 days Share MUTTS New 2 applies las…" at bounding box center [784, 15] width 1568 height 727
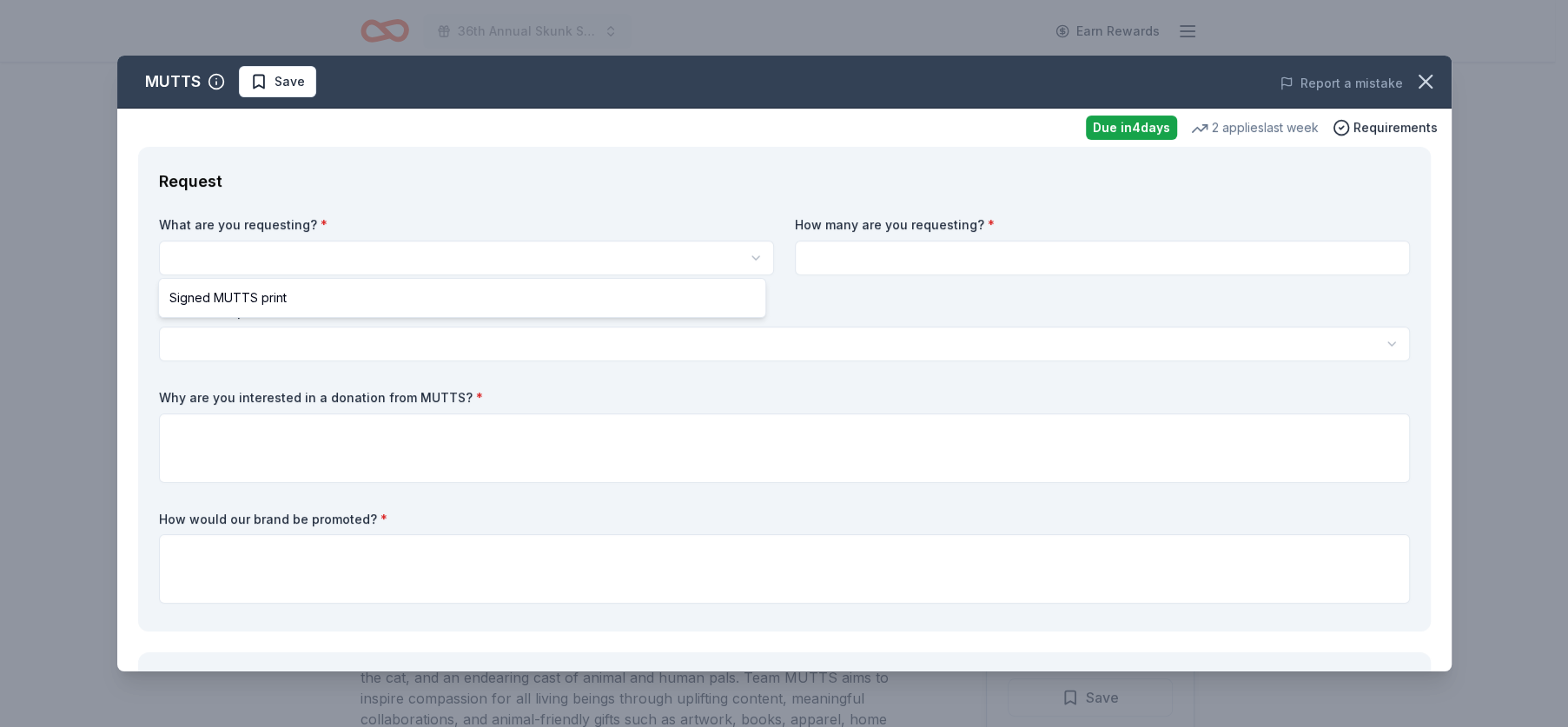
select select "Signed MUTTS print"
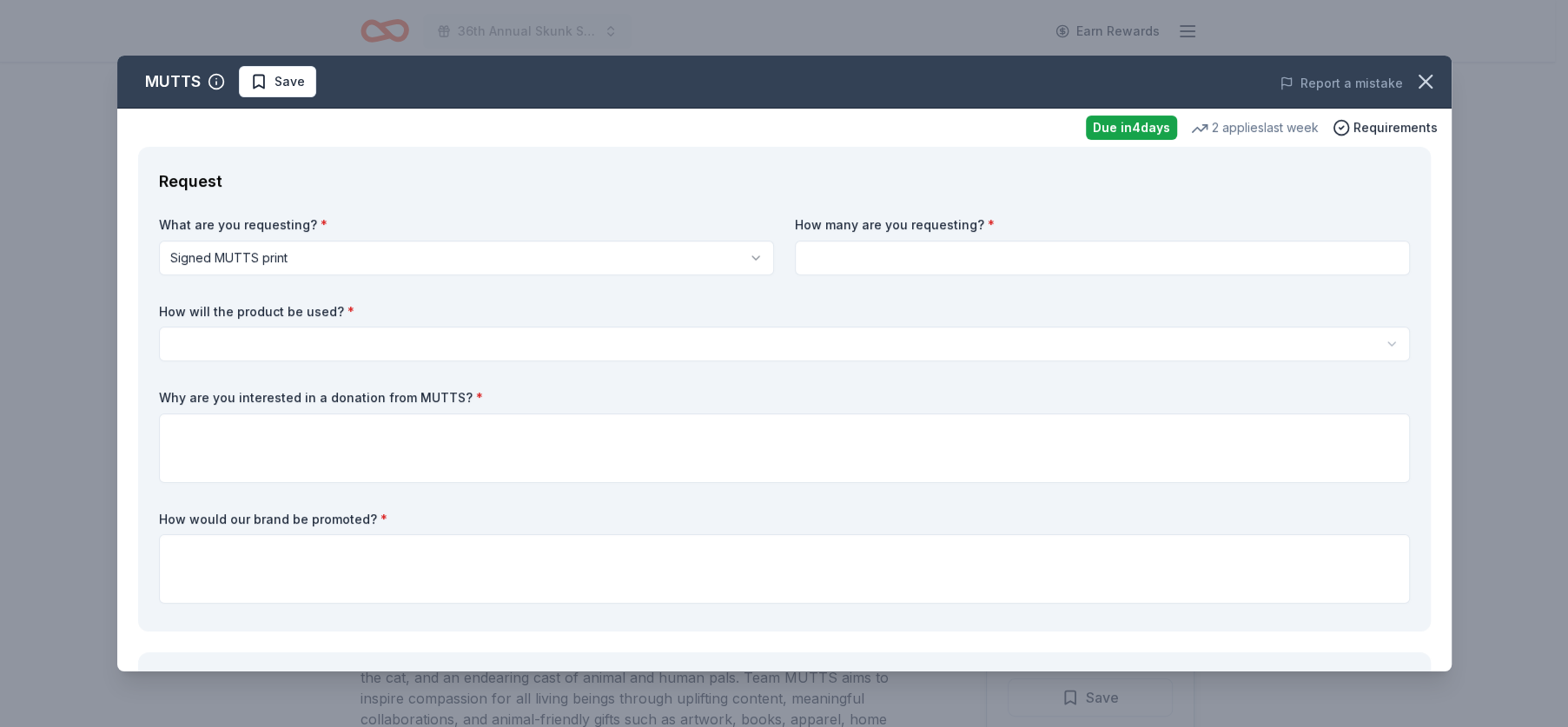
click at [312, 257] on html "36th Annual Skunk Show Earn Rewards Due in 4 days Share MUTTS New 2 applies las…" at bounding box center [784, 363] width 1568 height 727
click at [865, 250] on input at bounding box center [1102, 258] width 615 height 35
type input "1"
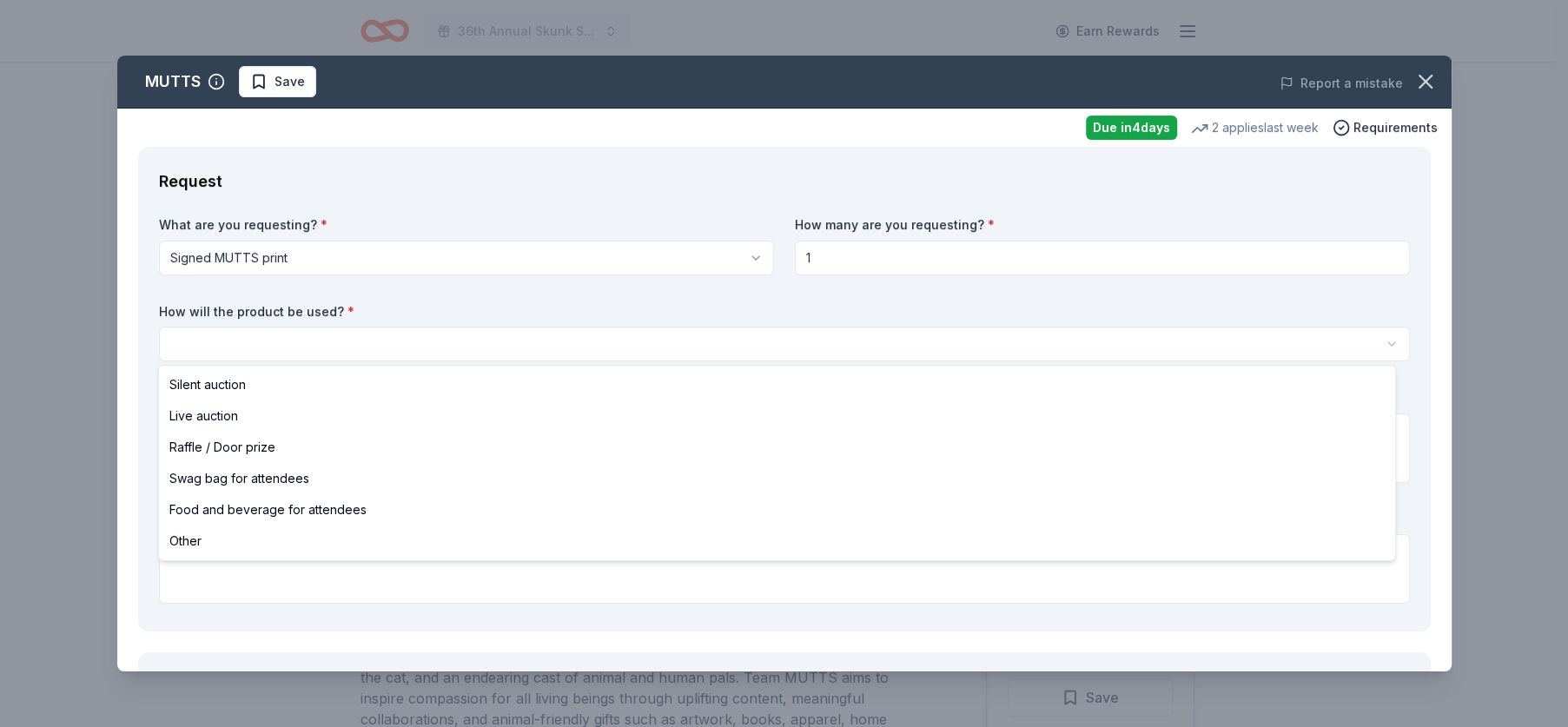
click at [291, 349] on html "36th Annual Skunk Show Earn Rewards Due in 4 days Share MUTTS New 2 applies las…" at bounding box center [784, 363] width 1568 height 727
select select "silentAuction"
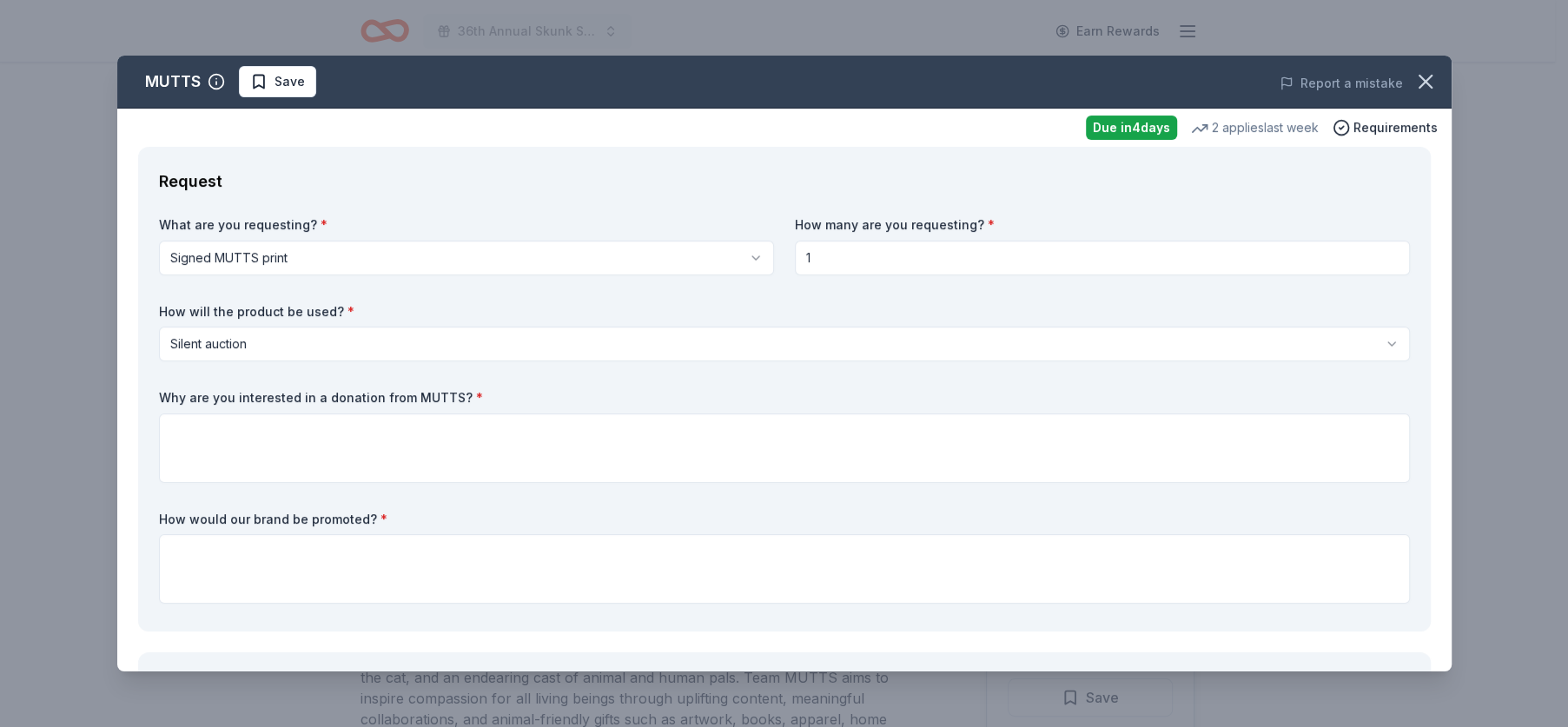
click at [291, 339] on html "36th Annual Skunk Show Earn Rewards Due in 4 days Share MUTTS New 2 applies las…" at bounding box center [784, 363] width 1568 height 727
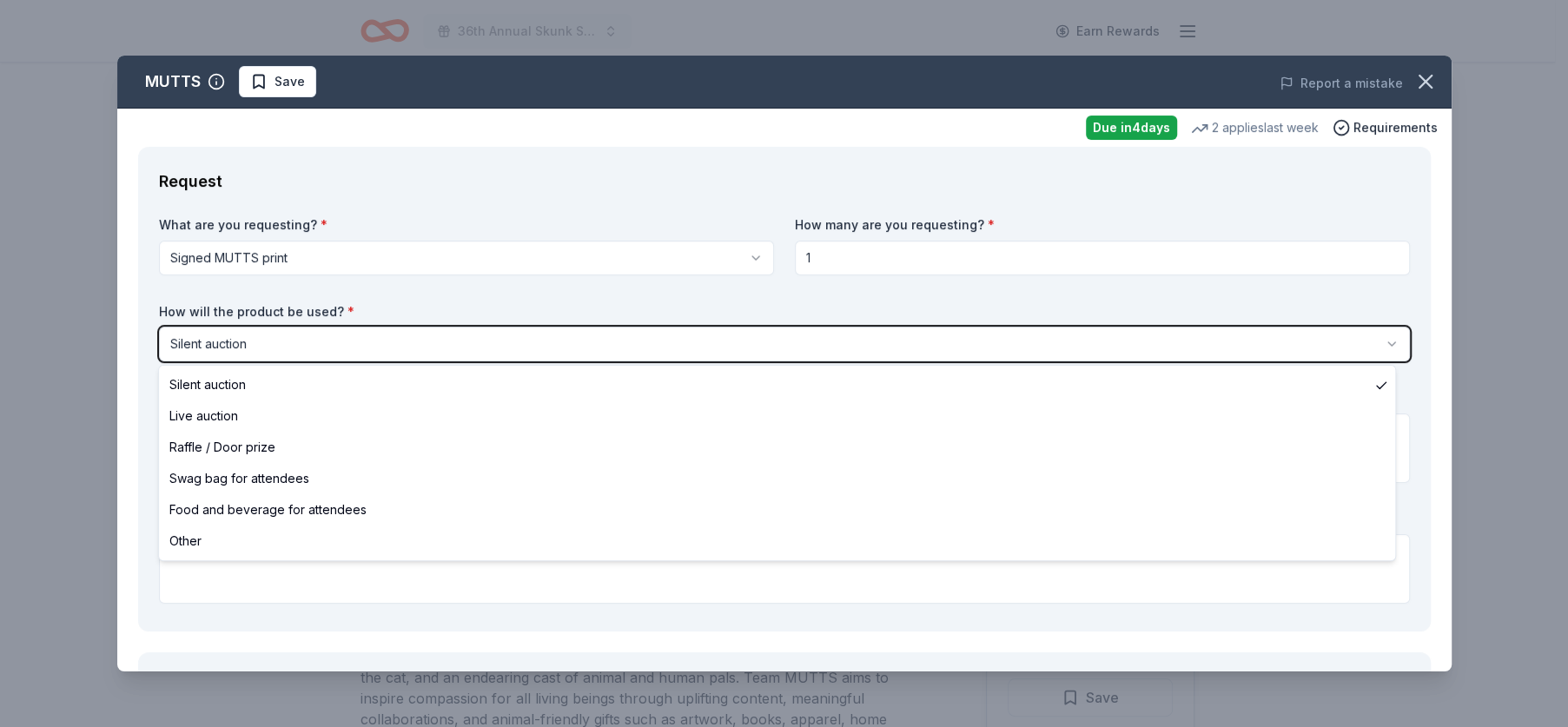
click at [291, 339] on html "36th Annual Skunk Show Earn Rewards Due in 4 days Share MUTTS New 2 applies las…" at bounding box center [784, 363] width 1568 height 727
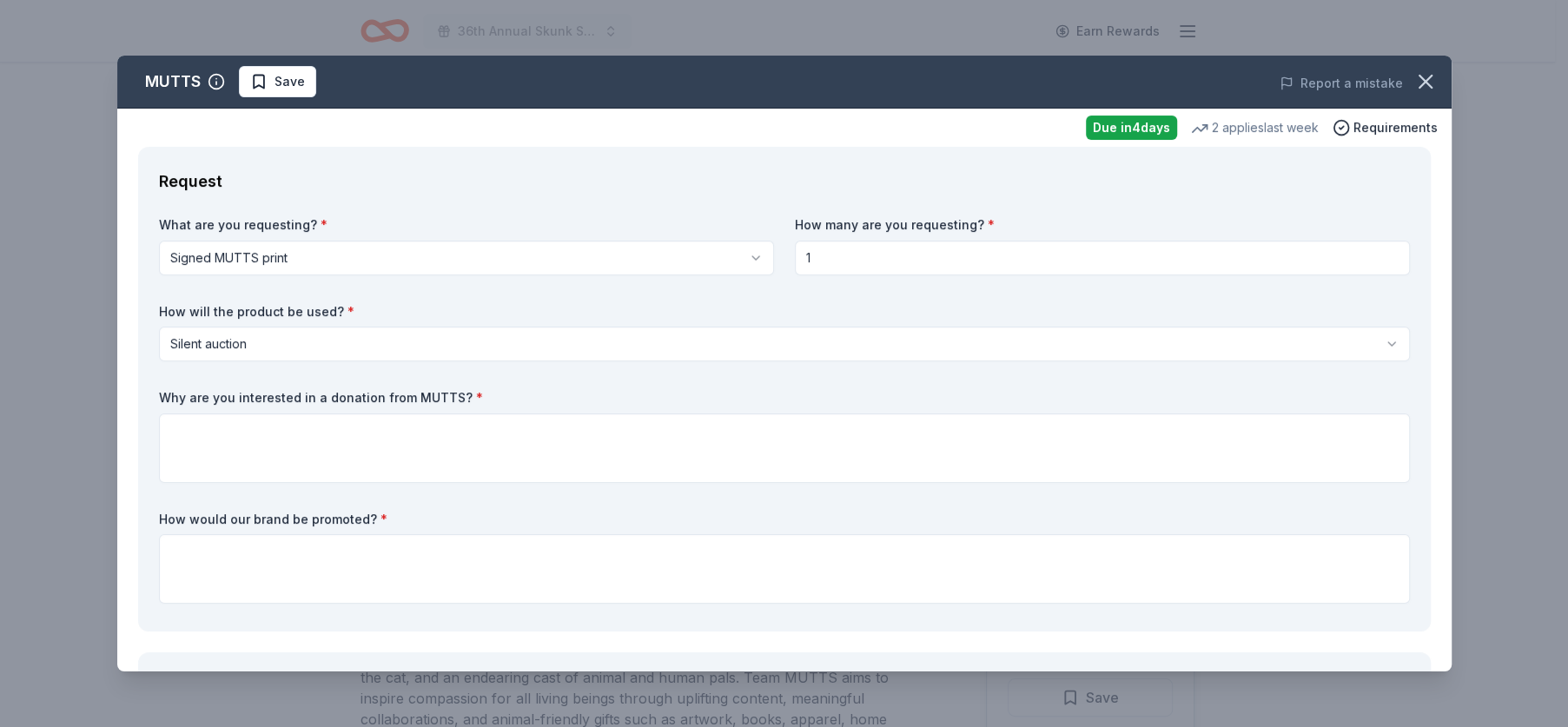
click at [188, 405] on label "Why are you interested in a donation from MUTTS? *" at bounding box center [784, 398] width 1251 height 17
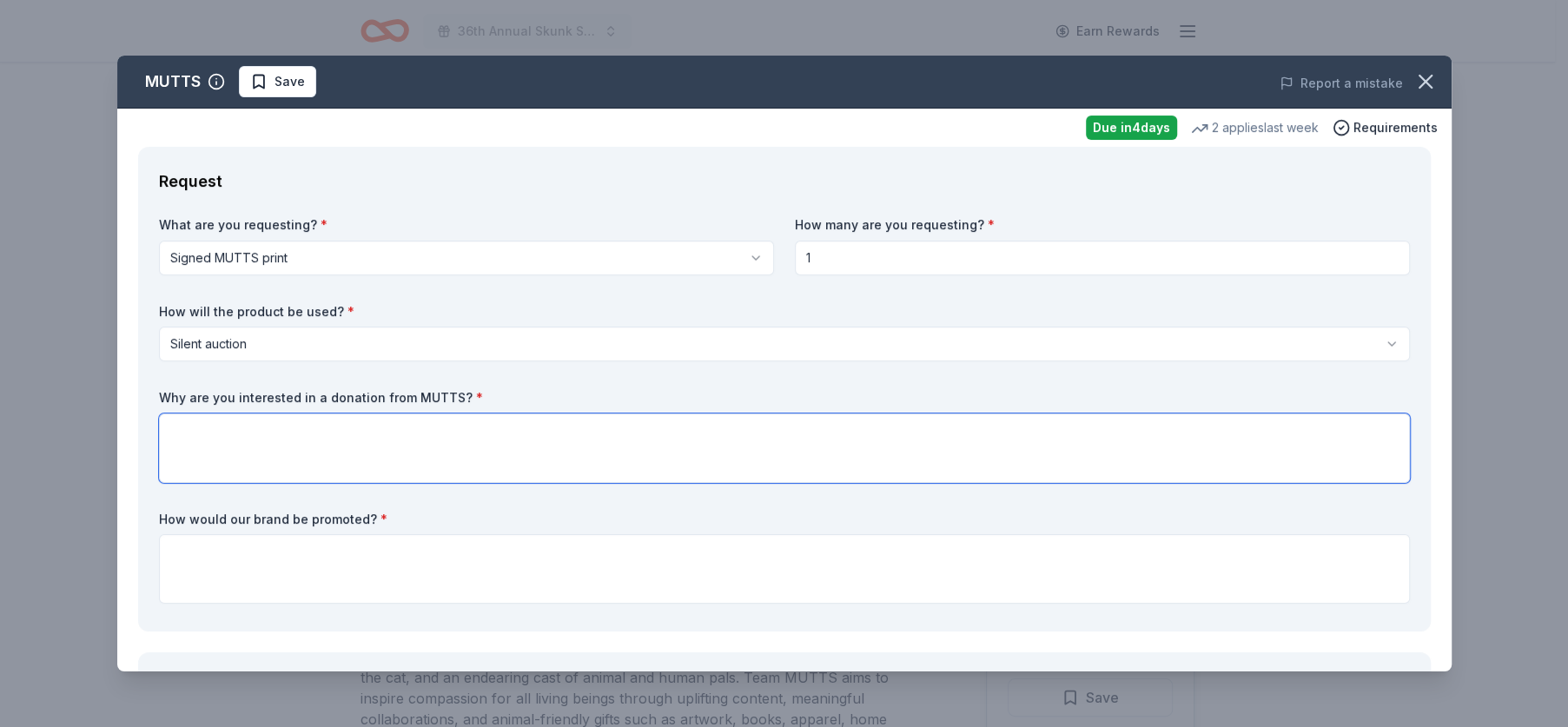
click at [187, 433] on textarea at bounding box center [784, 448] width 1251 height 70
type textarea "m"
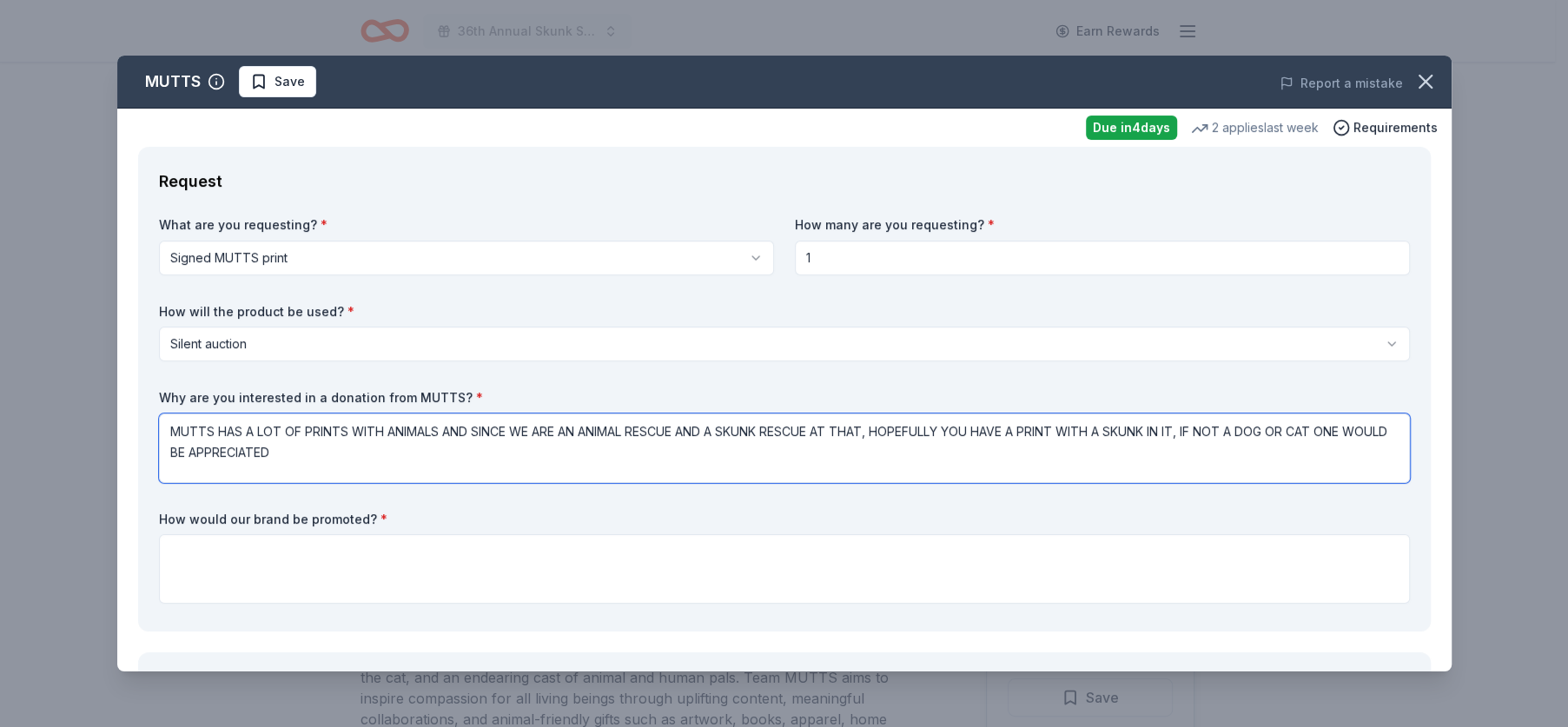
type textarea "MUTTS HAS A LOT OF PRINTS WITH ANIMALS AND SINCE WE ARE AN ANIMAL RESCUE AND A …"
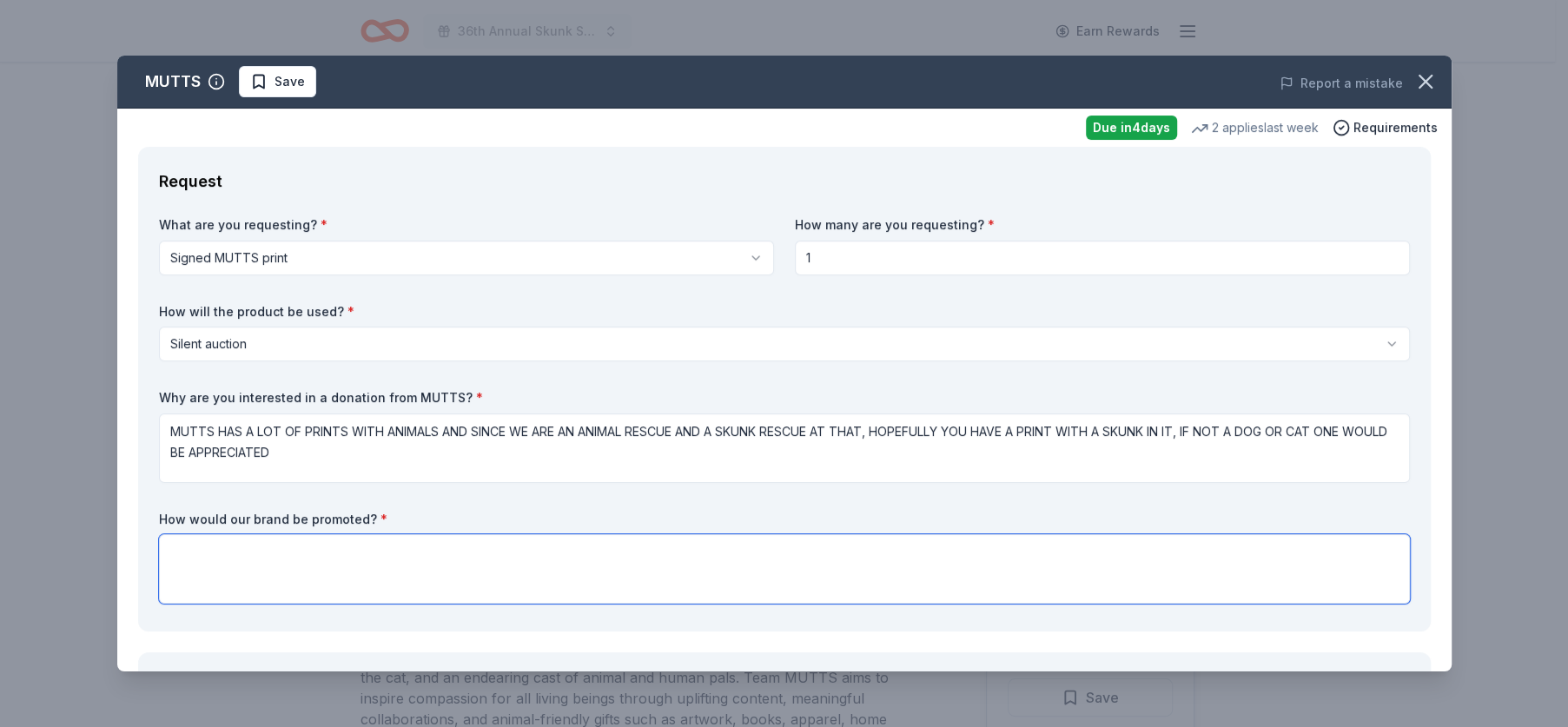
drag, startPoint x: 189, startPoint y: 552, endPoint x: 183, endPoint y: 545, distance: 9.2
click at [188, 551] on textarea at bounding box center [784, 570] width 1251 height 70
type textarea "Through signage at our event advertising your donation to attendees"
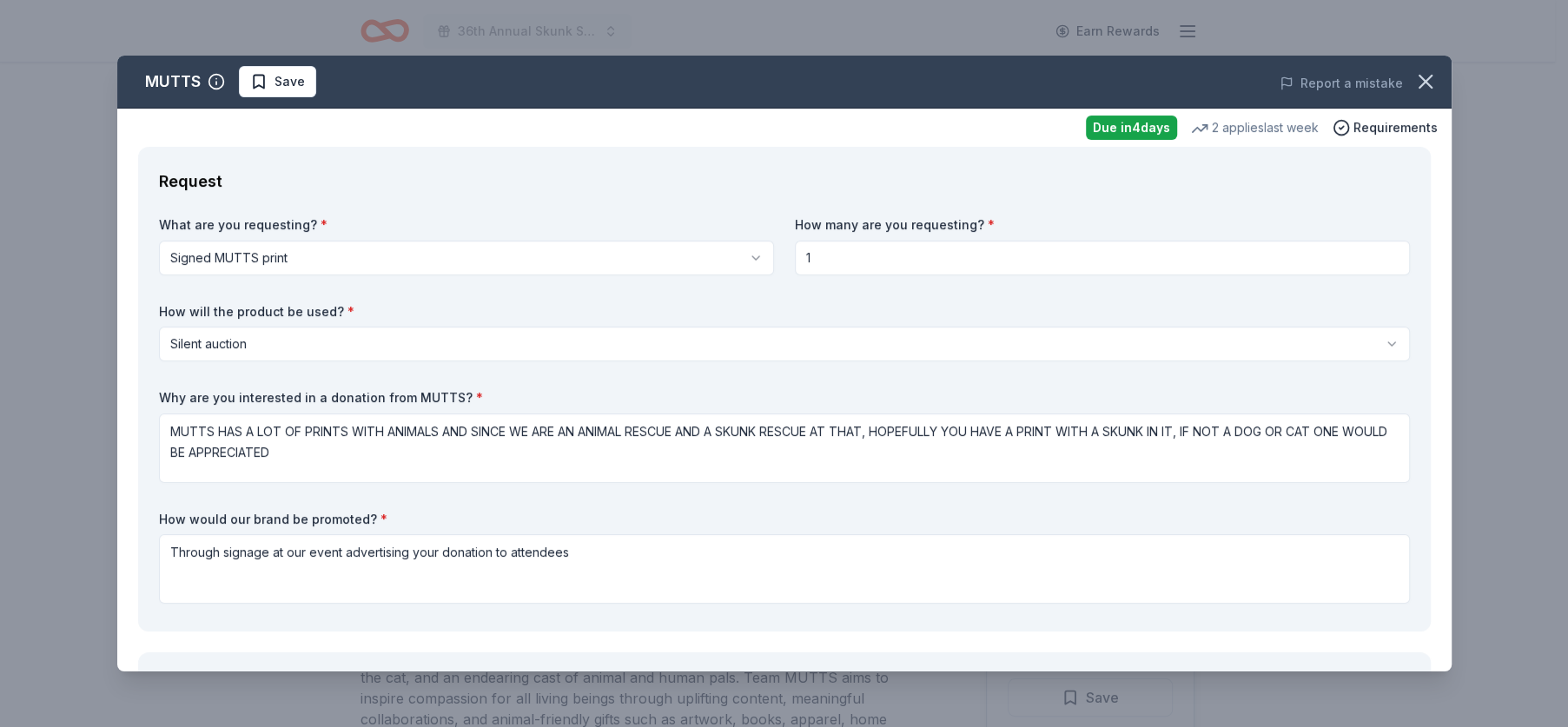
click at [822, 266] on input "1" at bounding box center [1102, 258] width 615 height 35
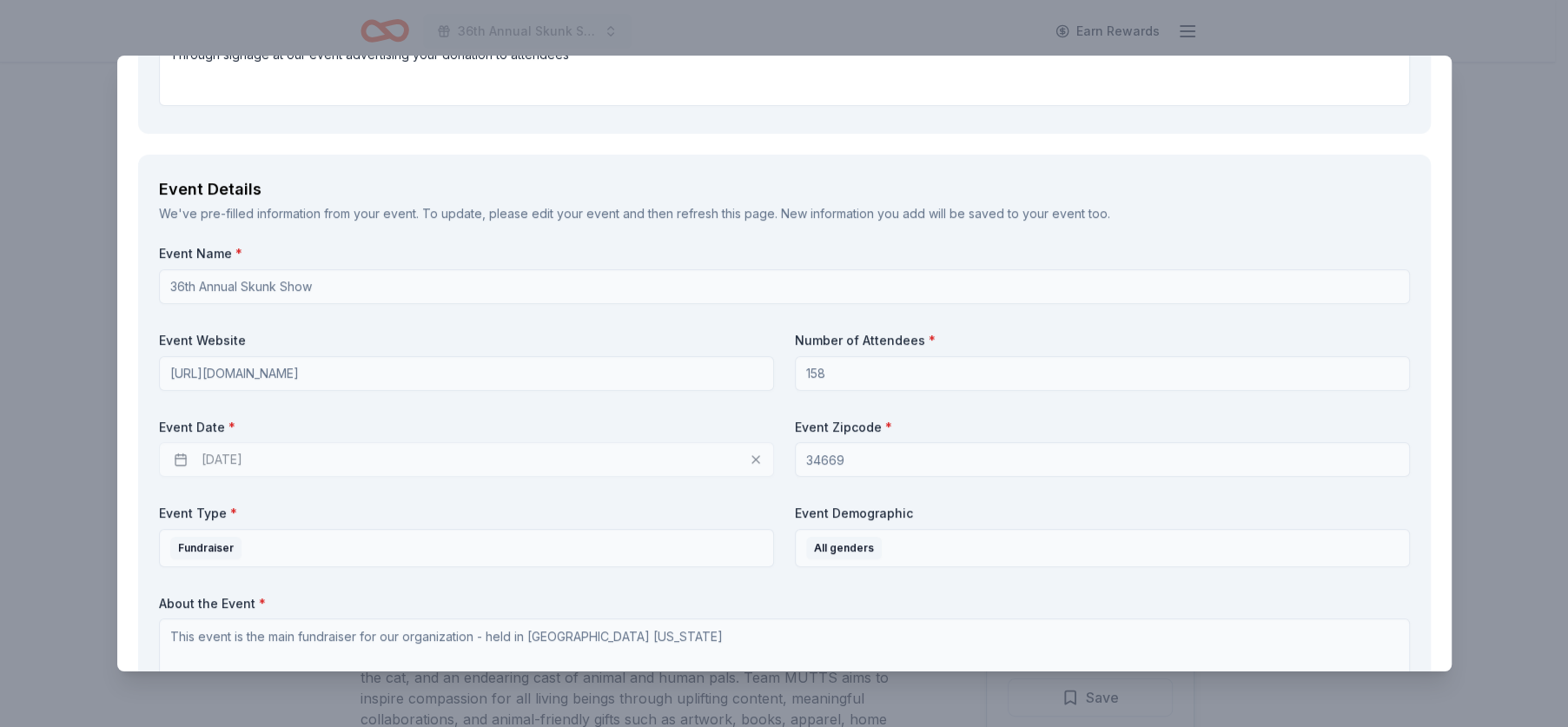
scroll to position [521, 0]
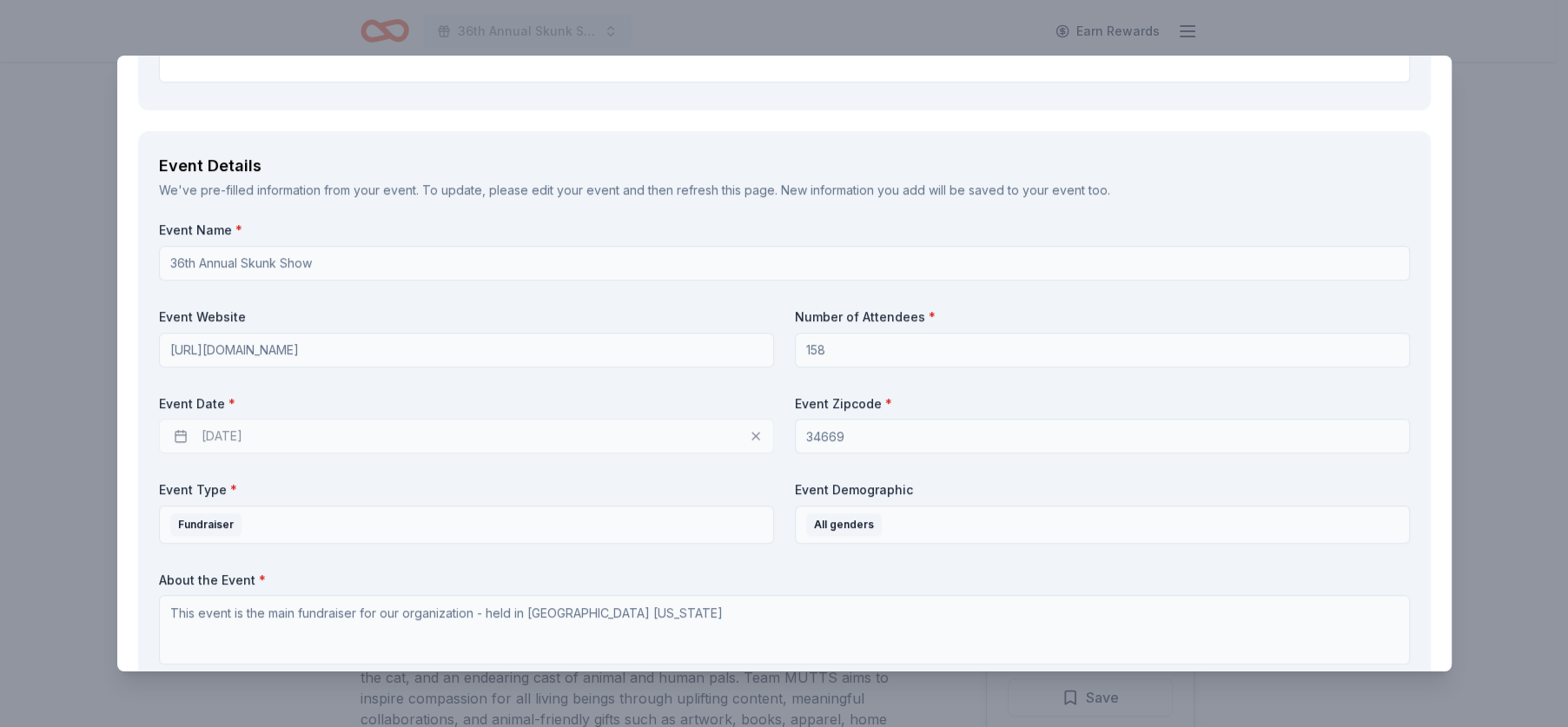
type input "2"
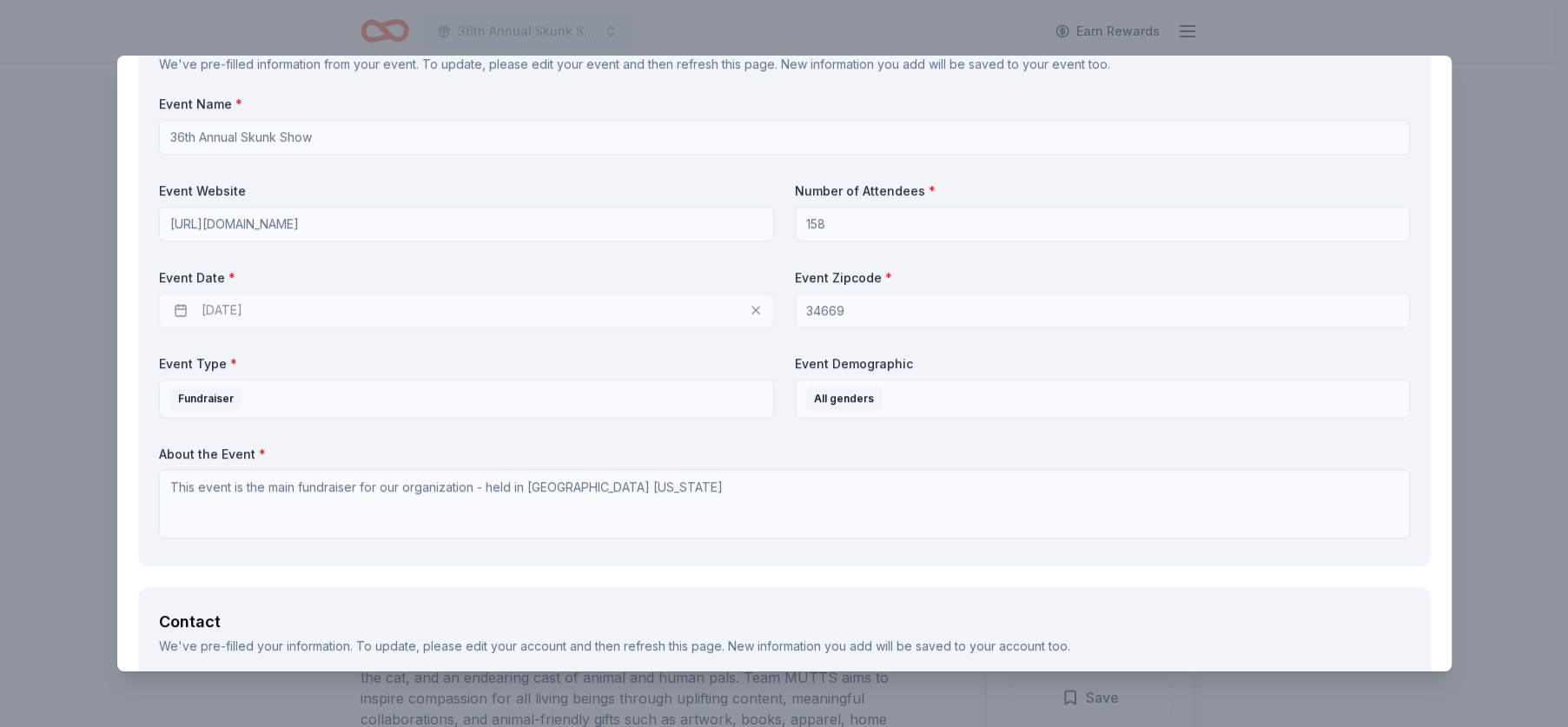
scroll to position [695, 0]
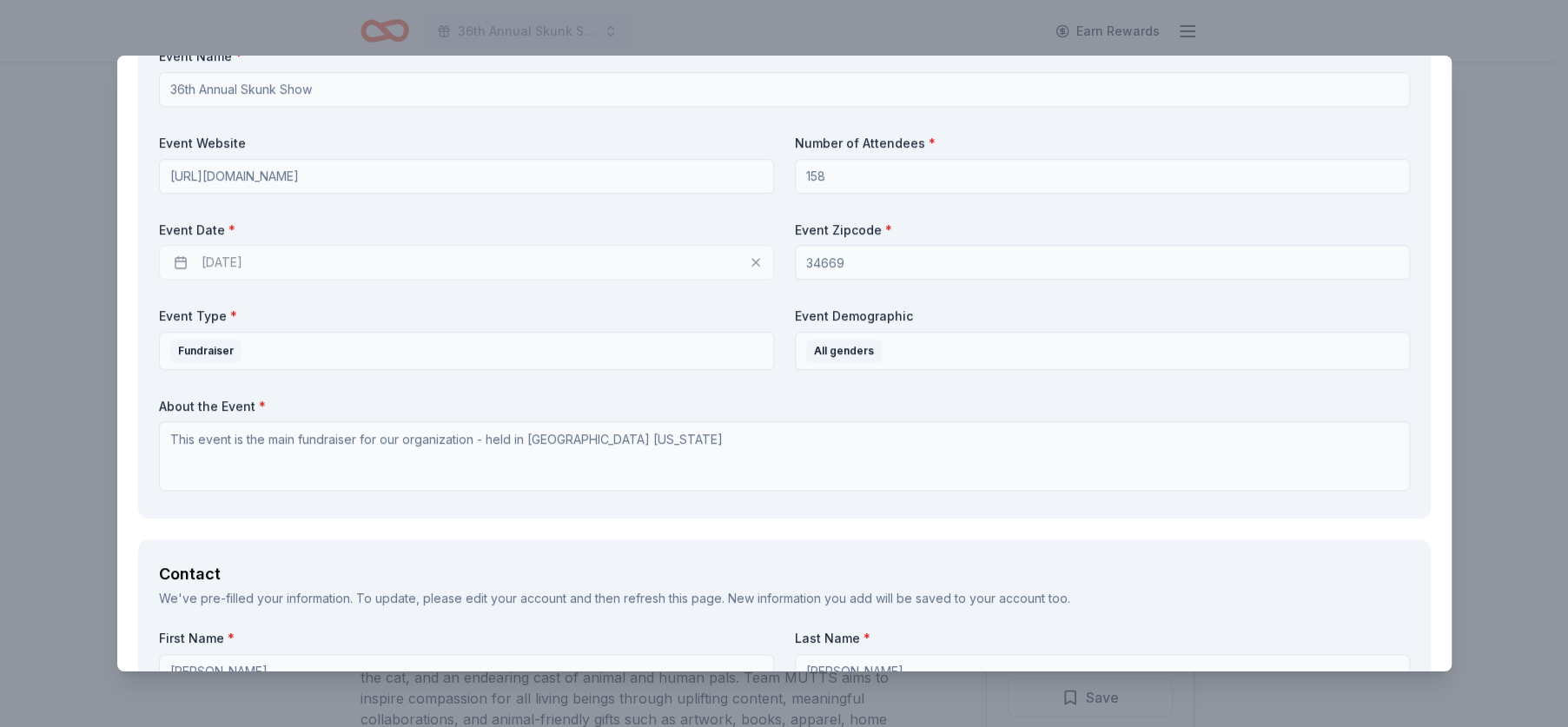
click at [181, 262] on div "10/17/2025" at bounding box center [466, 263] width 615 height 35
click at [426, 267] on div "10/17/2025" at bounding box center [466, 263] width 615 height 35
click at [744, 266] on div "10/17/2025" at bounding box center [466, 263] width 615 height 35
click at [747, 261] on div "10/17/2025" at bounding box center [466, 263] width 615 height 35
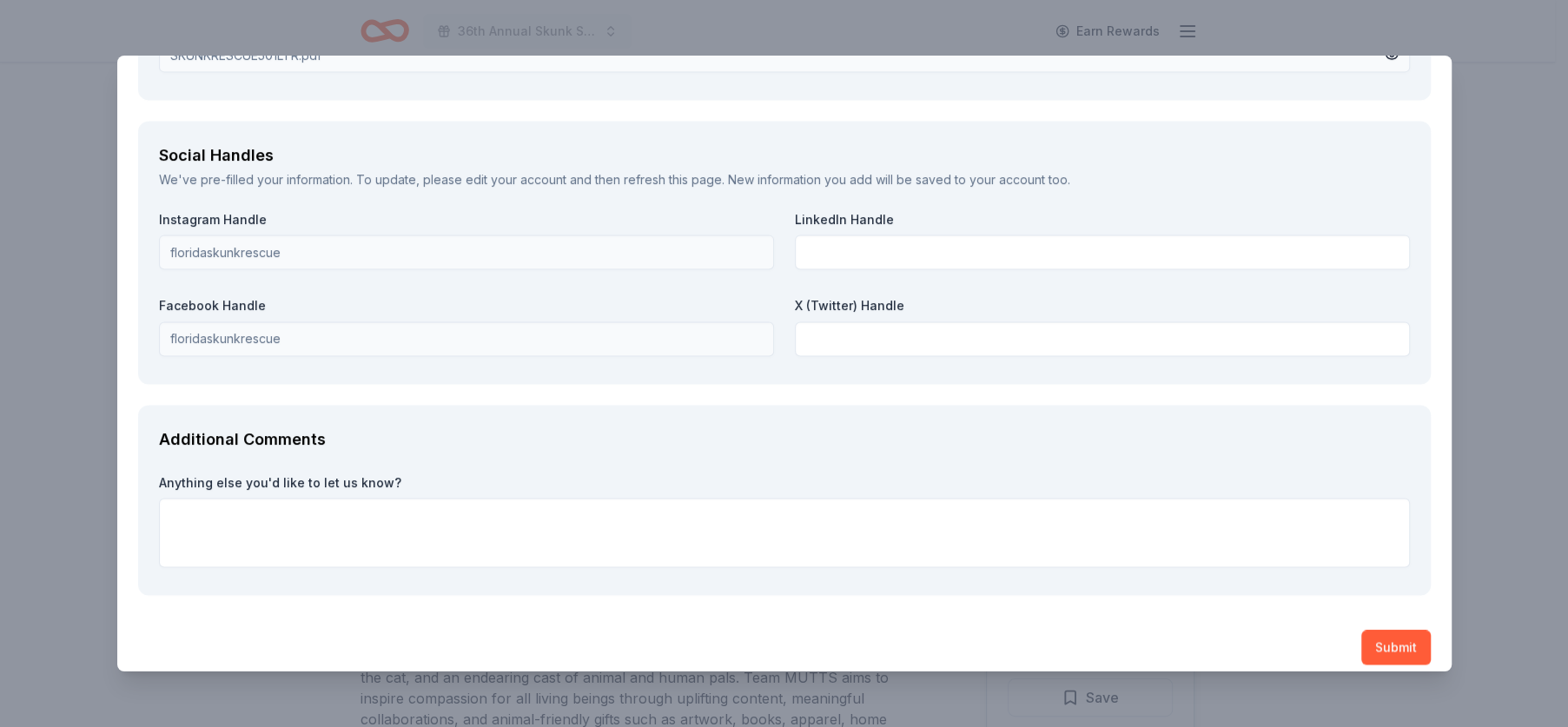
scroll to position [2150, 0]
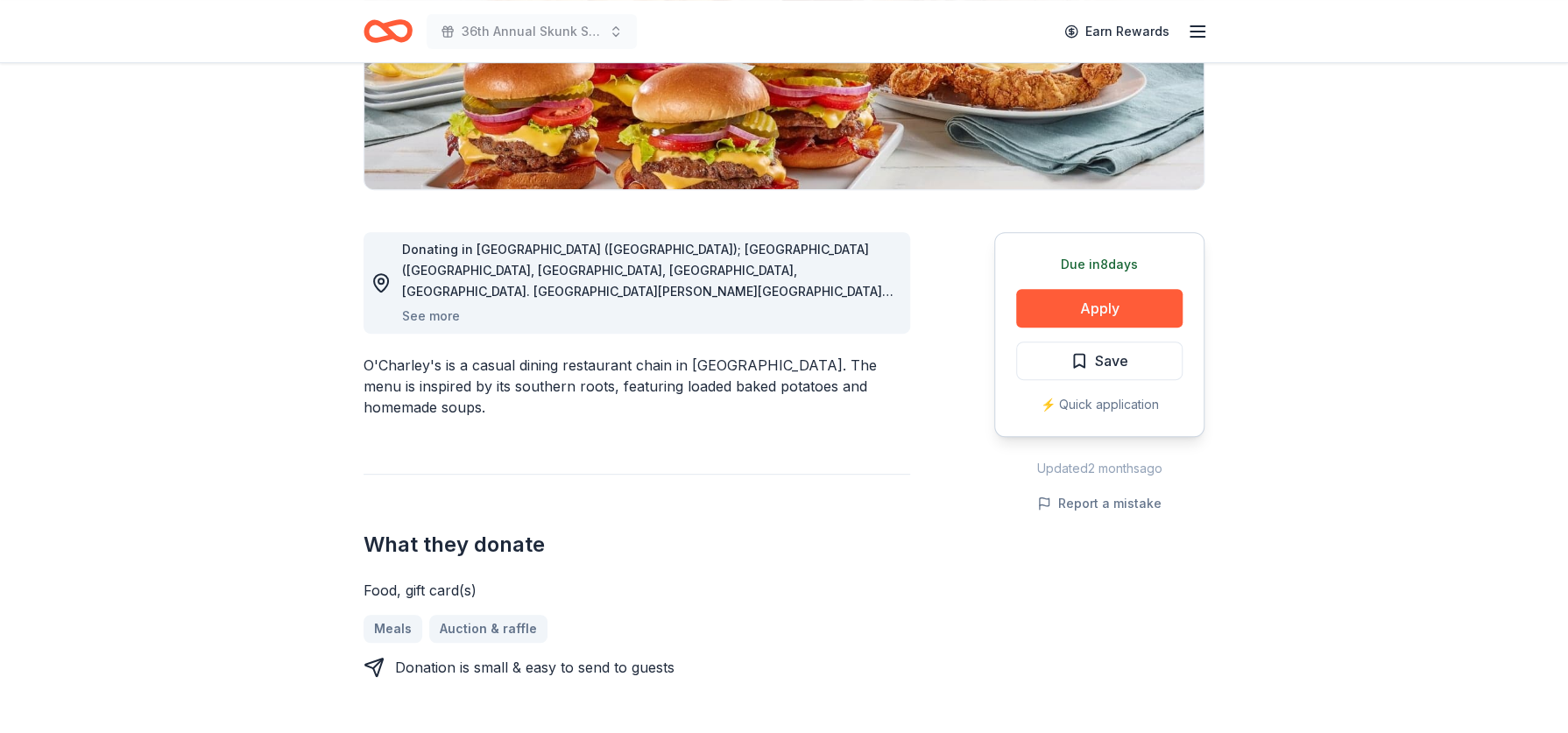
scroll to position [350, 0]
